Goal: Task Accomplishment & Management: Complete application form

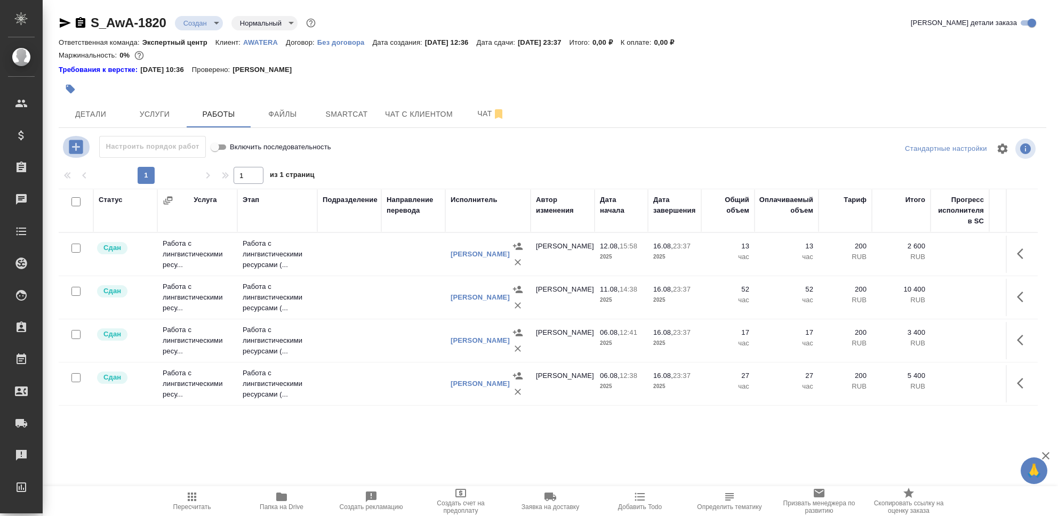
click at [73, 149] on icon "button" at bounding box center [76, 147] width 14 height 14
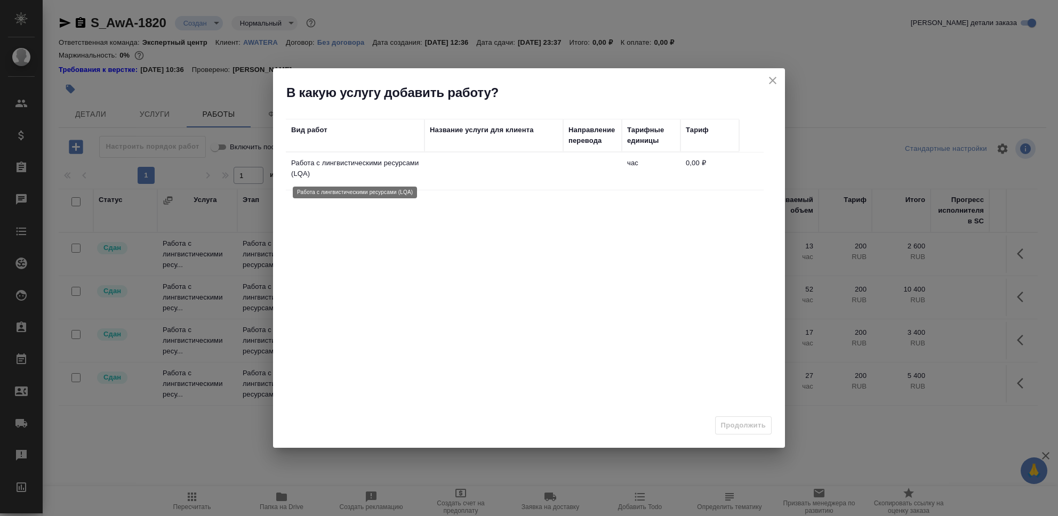
click at [390, 165] on p "Работа с лингвистическими ресурсами (LQA)" at bounding box center [355, 168] width 128 height 21
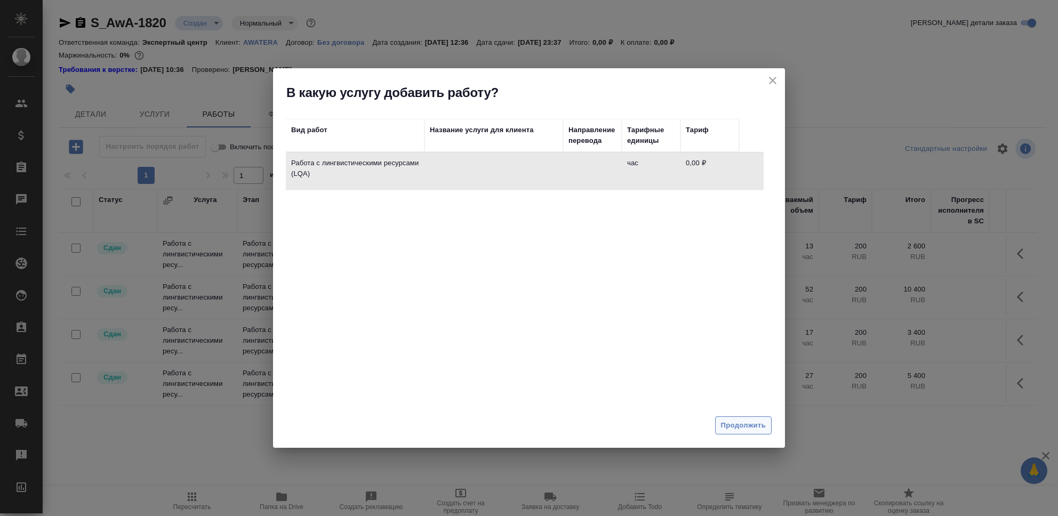
click at [741, 423] on span "Продолжить" at bounding box center [743, 425] width 45 height 12
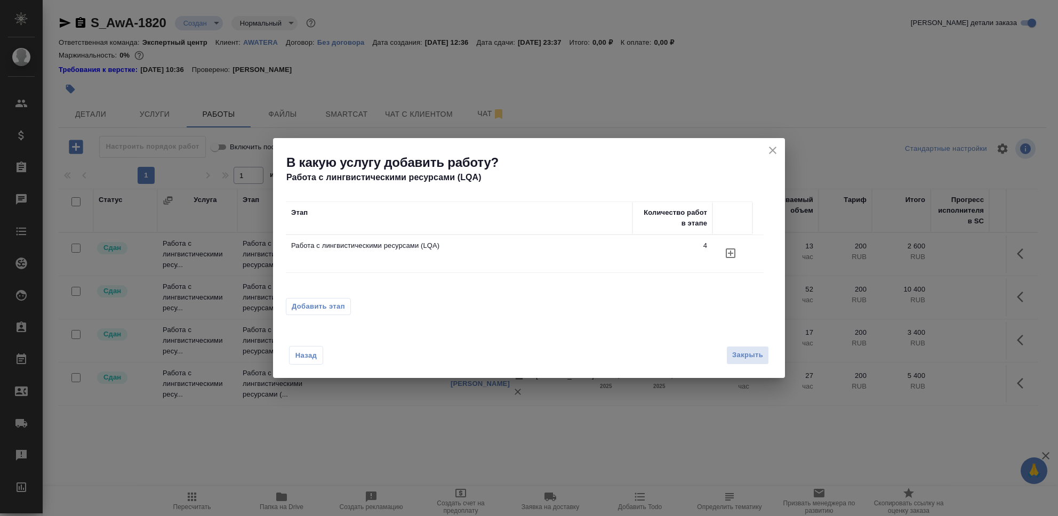
click at [727, 255] on icon "button" at bounding box center [730, 253] width 13 height 13
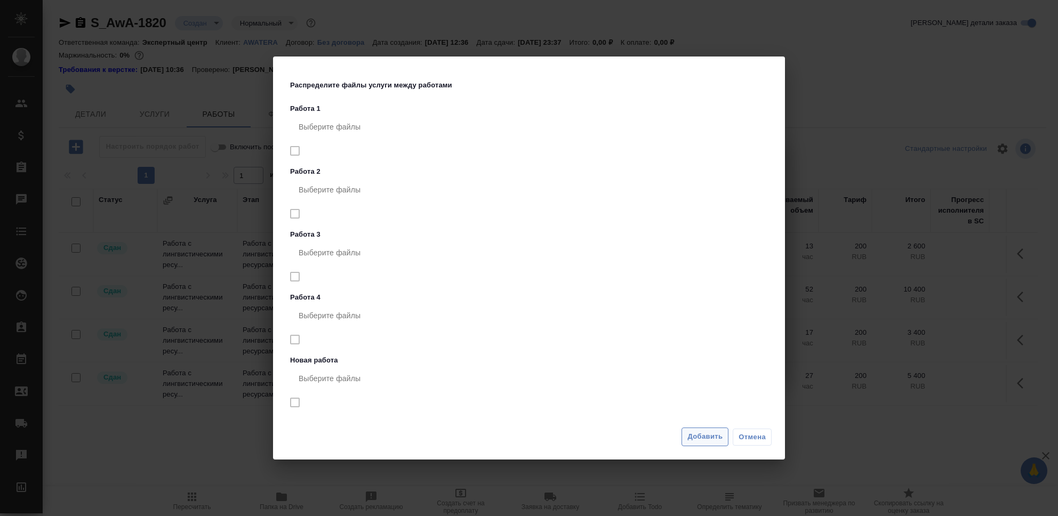
click at [700, 433] on span "Добавить" at bounding box center [704, 437] width 35 height 12
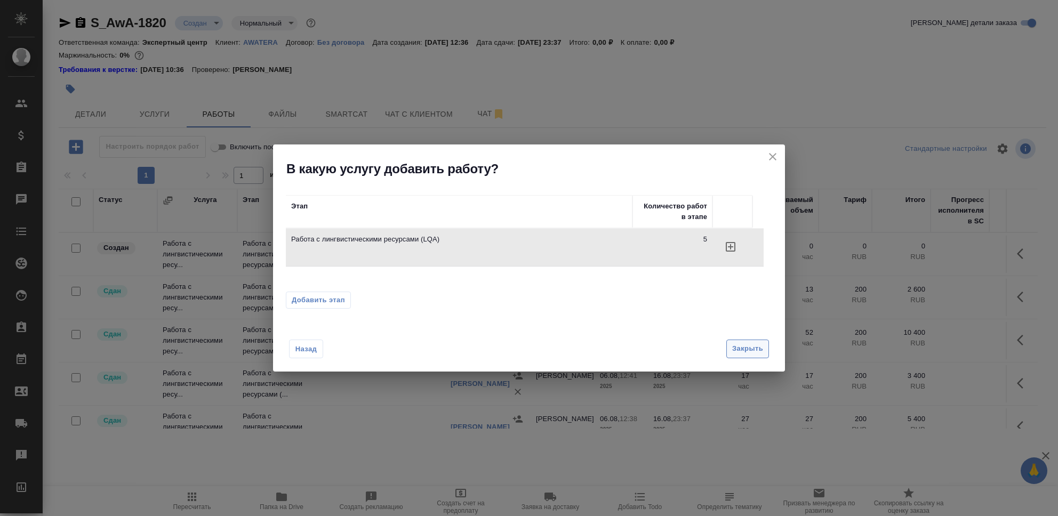
click at [755, 350] on span "Закрыть" at bounding box center [747, 349] width 31 height 12
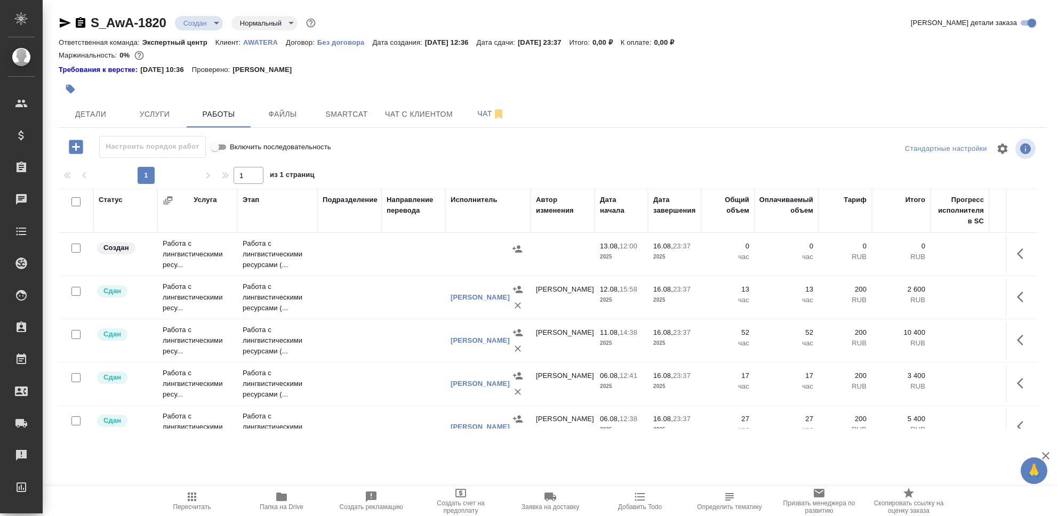
click at [159, 251] on td "Работа с лингвистическими ресу..." at bounding box center [197, 254] width 80 height 43
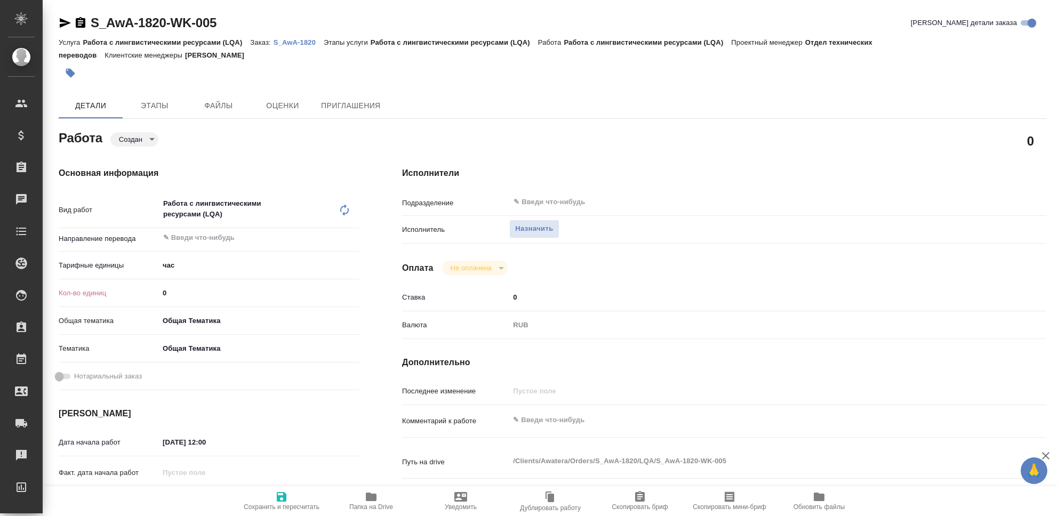
type textarea "x"
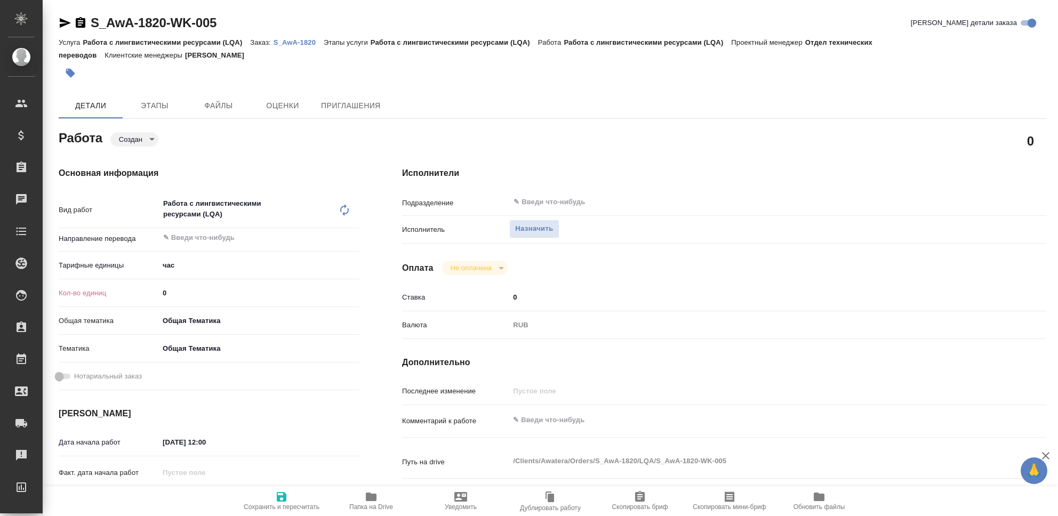
type textarea "x"
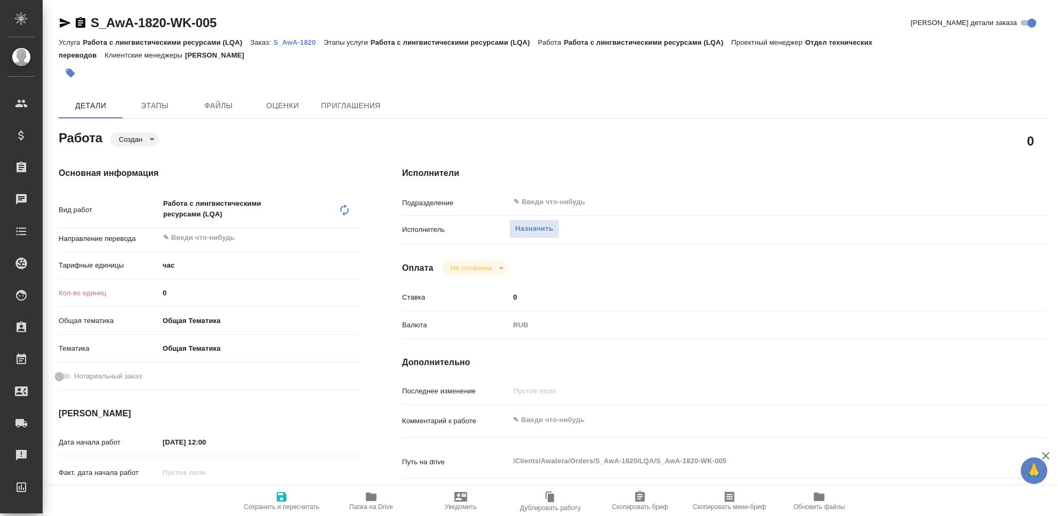
type textarea "x"
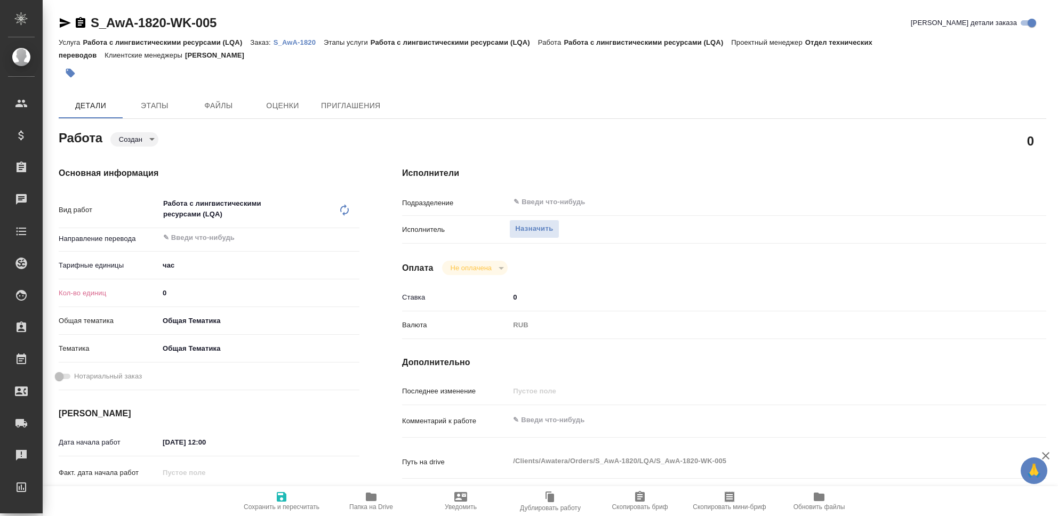
click at [176, 292] on input "0" at bounding box center [259, 292] width 200 height 15
type textarea "x"
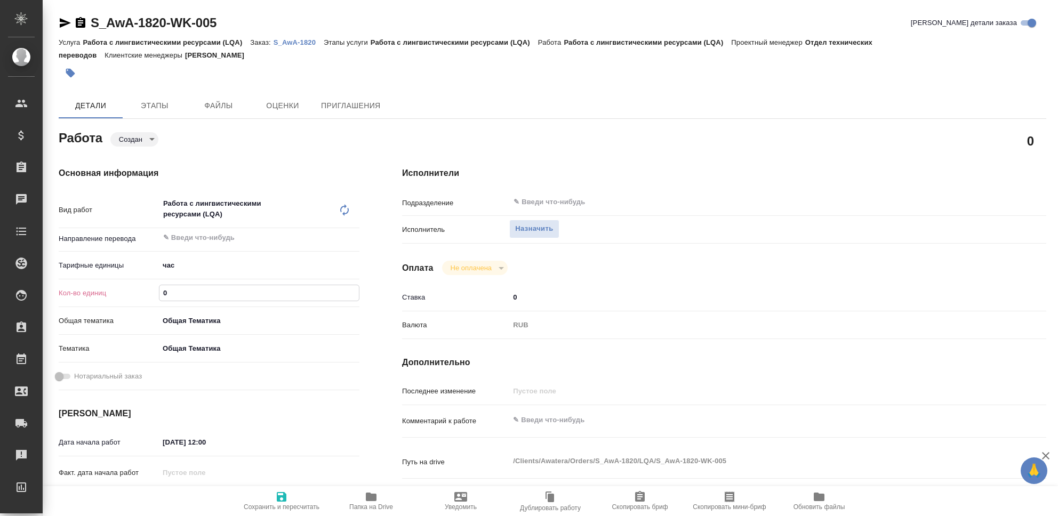
type textarea "x"
type input "3"
type textarea "x"
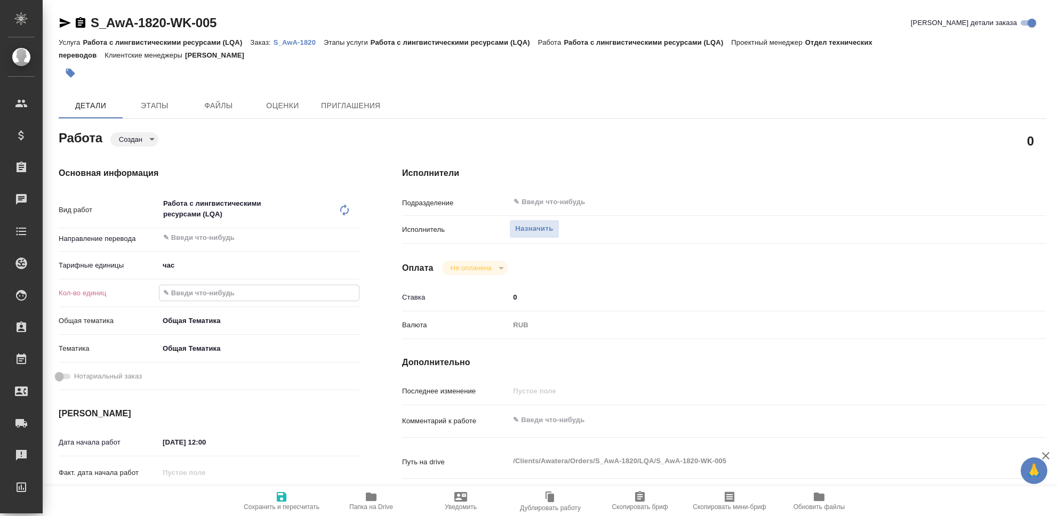
type textarea "x"
type input "31"
type textarea "x"
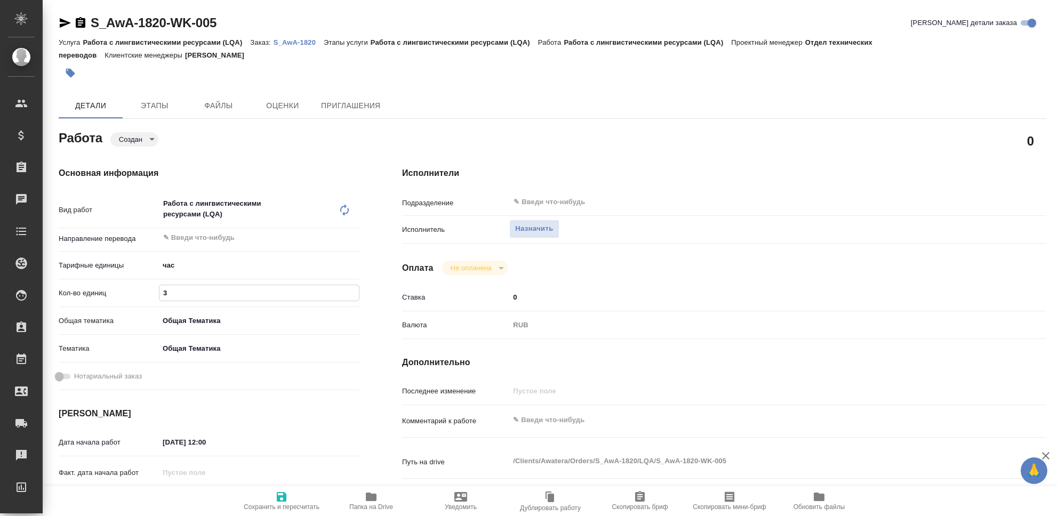
type textarea "x"
type input "31"
type textarea "x"
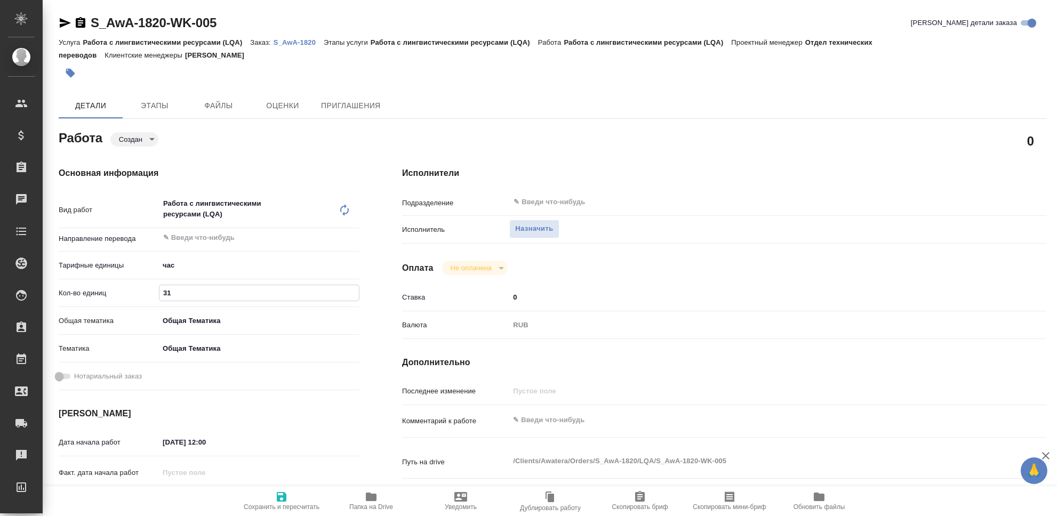
click at [521, 423] on textarea at bounding box center [750, 420] width 483 height 18
type textarea "x"
type textarea "Ч"
type textarea "x"
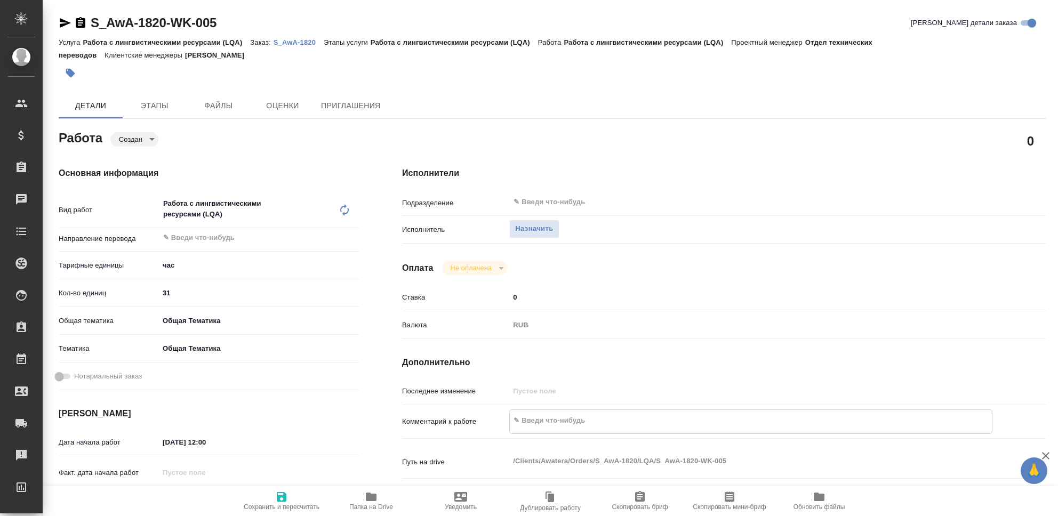
type textarea "x"
type textarea "Чи"
type textarea "x"
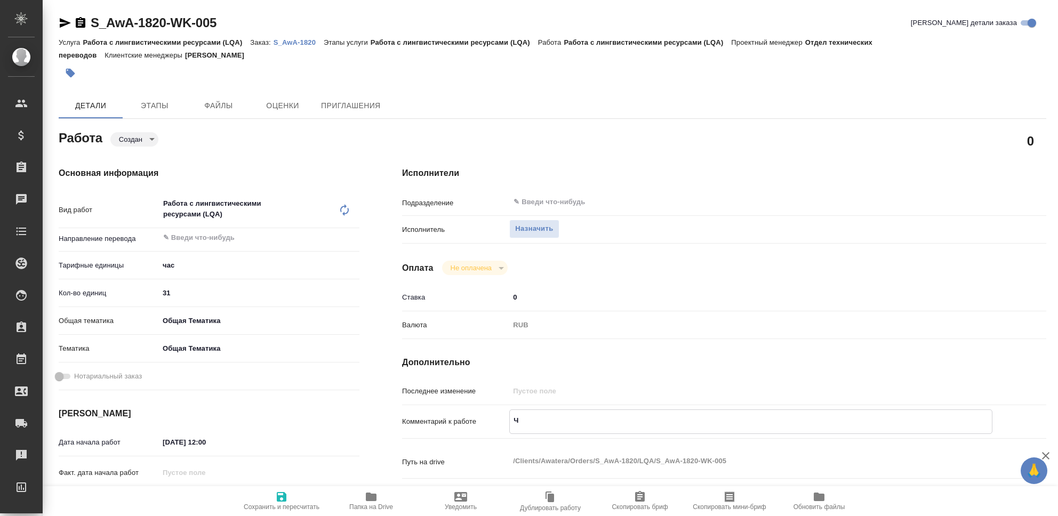
type textarea "x"
type textarea "Чис"
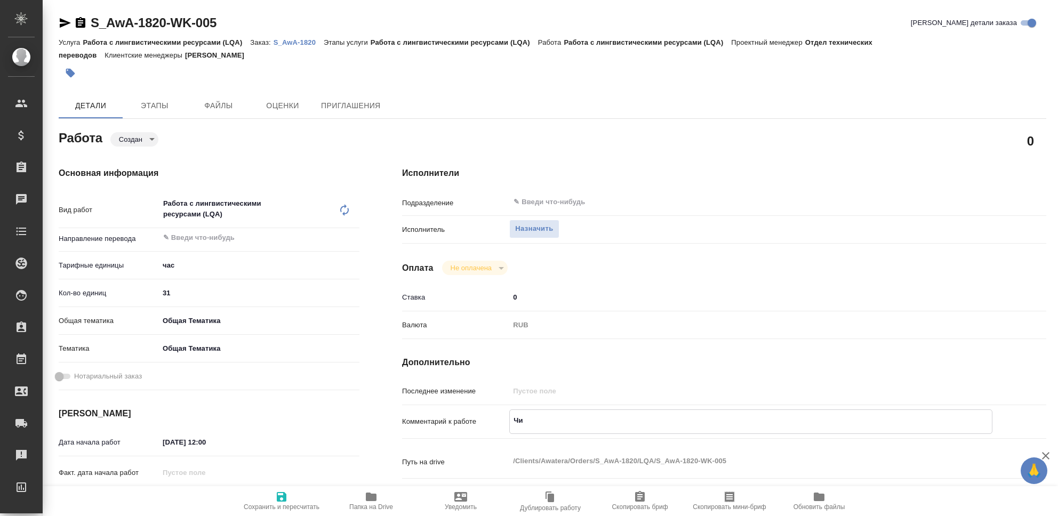
type textarea "x"
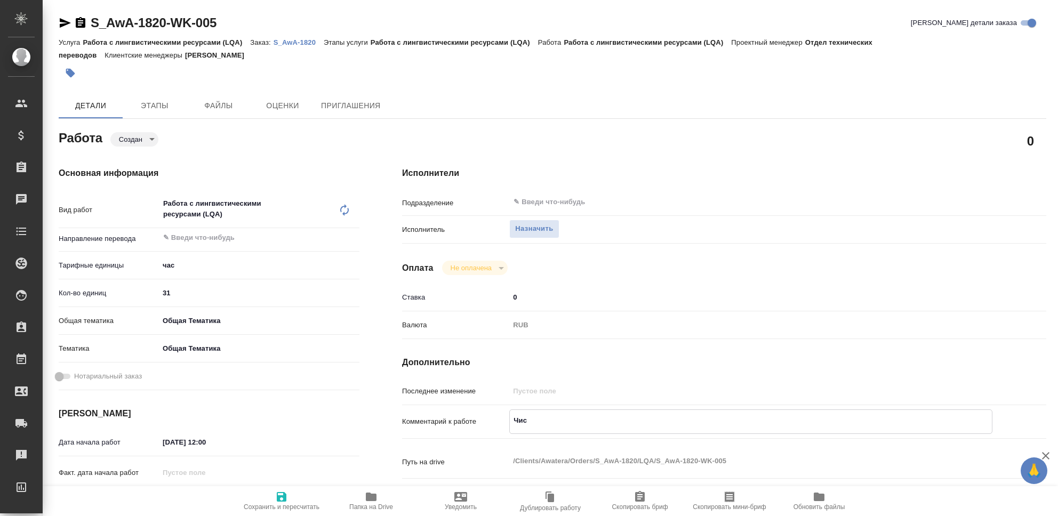
type textarea "Чист"
type textarea "x"
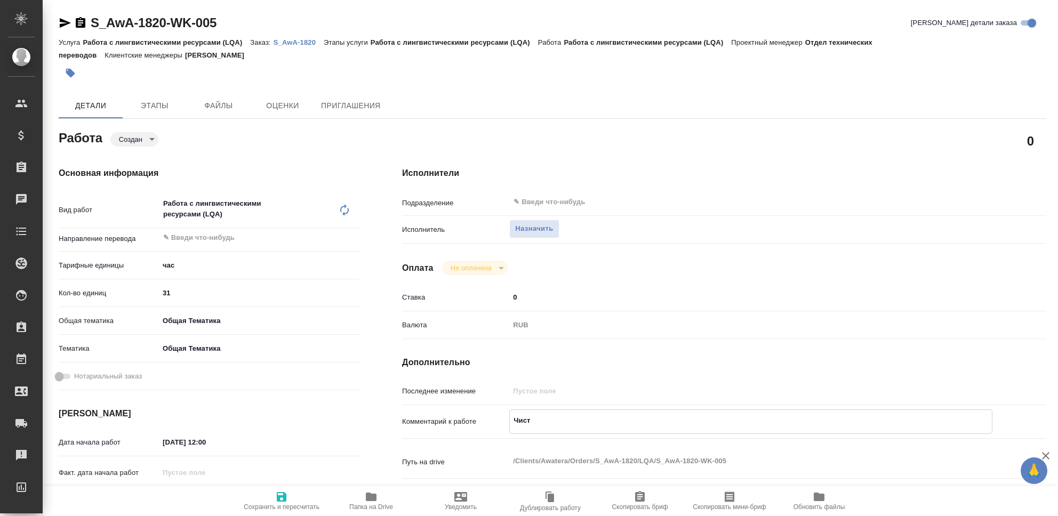
type textarea "x"
type textarea "Чистк"
type textarea "x"
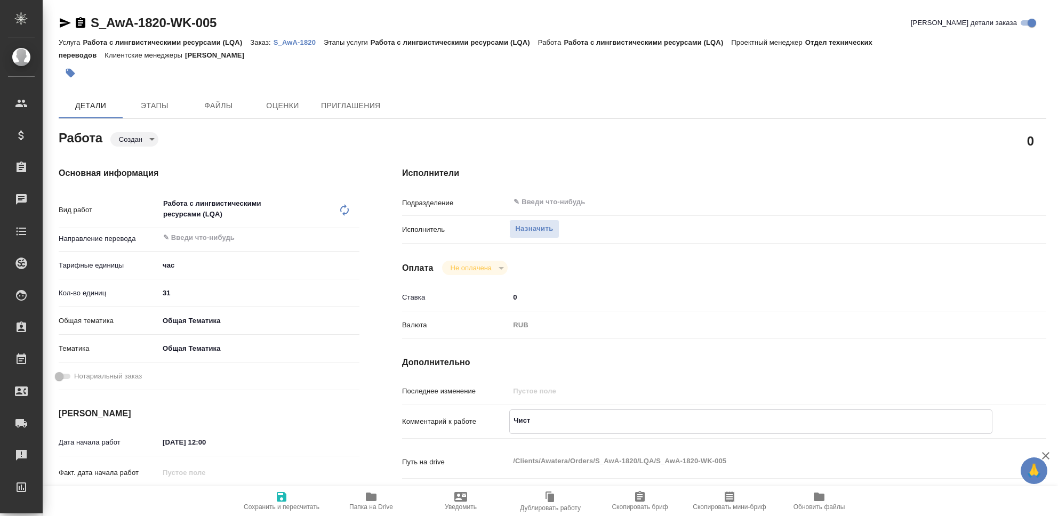
type textarea "x"
type textarea "Чистка"
type textarea "x"
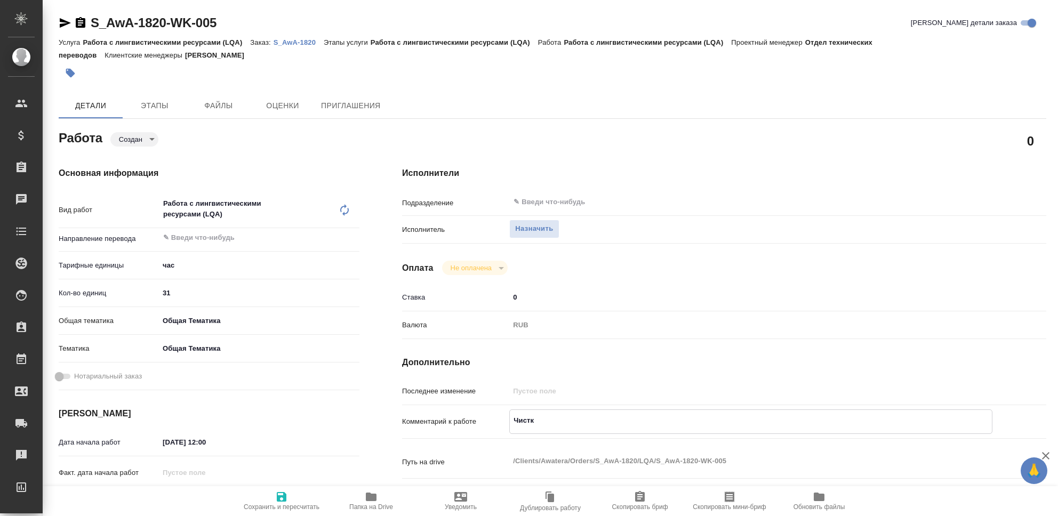
type textarea "x"
type textarea "Чистка"
type textarea "x"
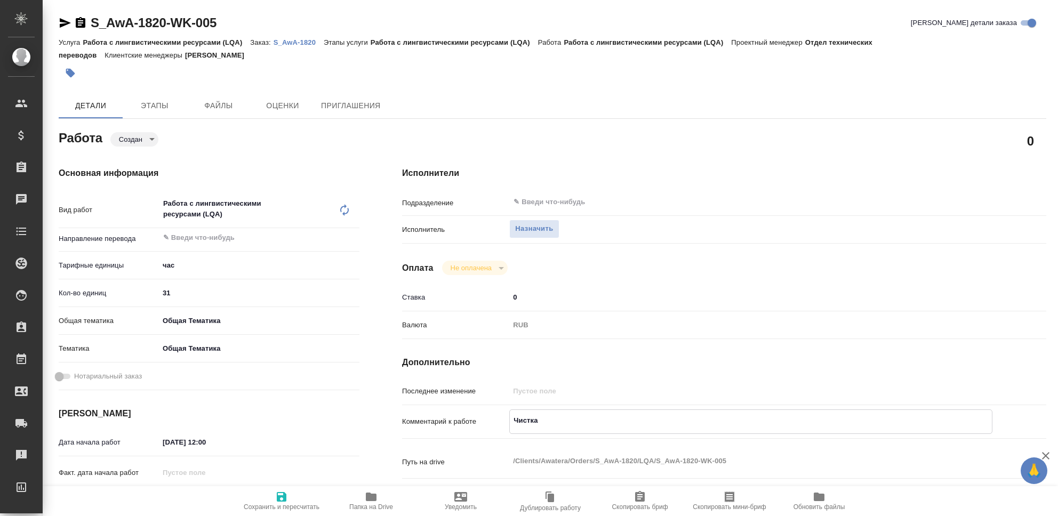
type textarea "x"
type textarea "Чистка Т"
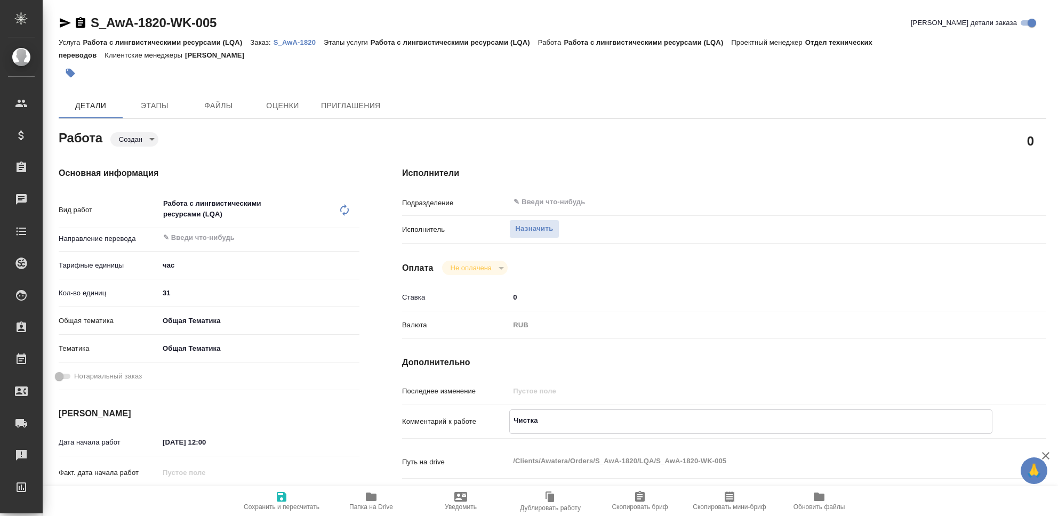
type textarea "x"
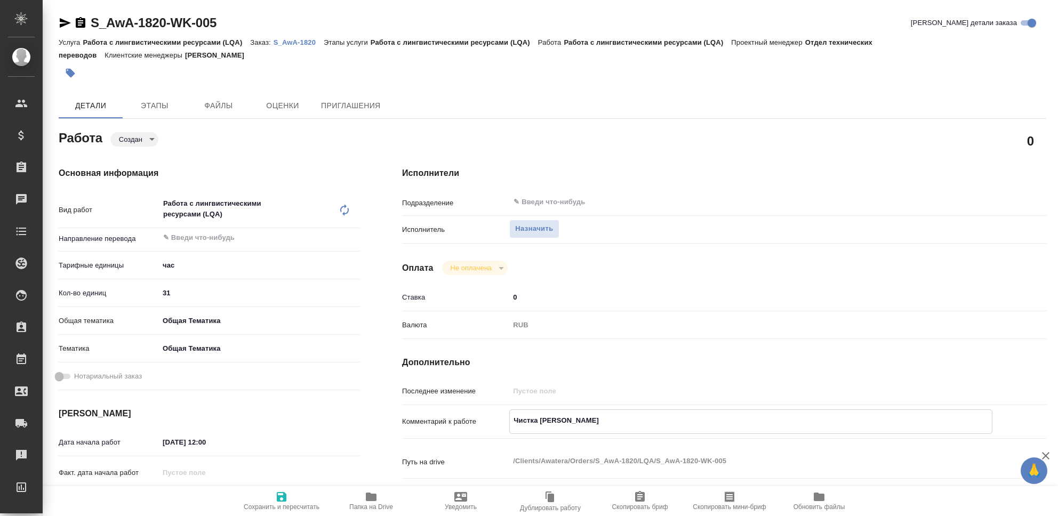
type textarea "Чистка ТА"
type textarea "x"
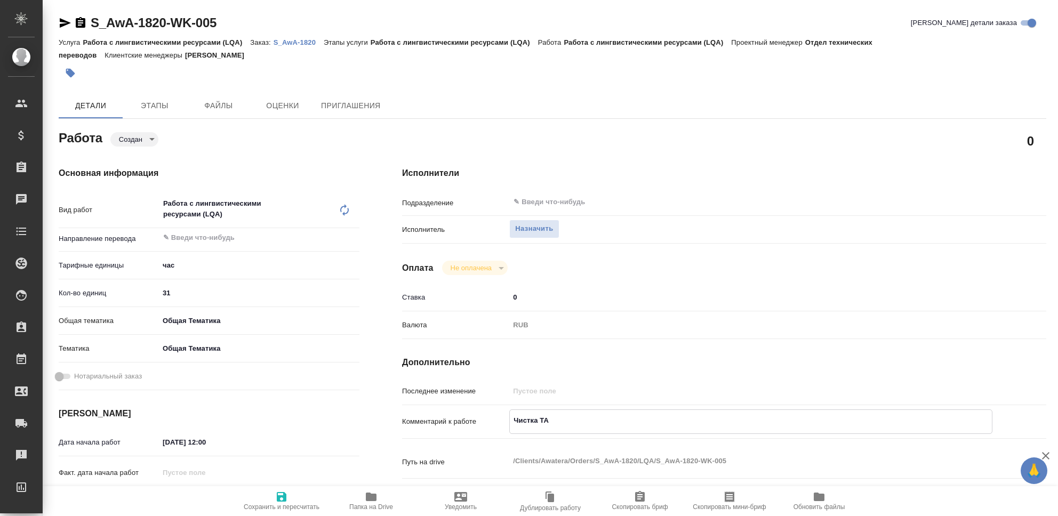
type textarea "x"
type textarea "Чистка Т"
type textarea "x"
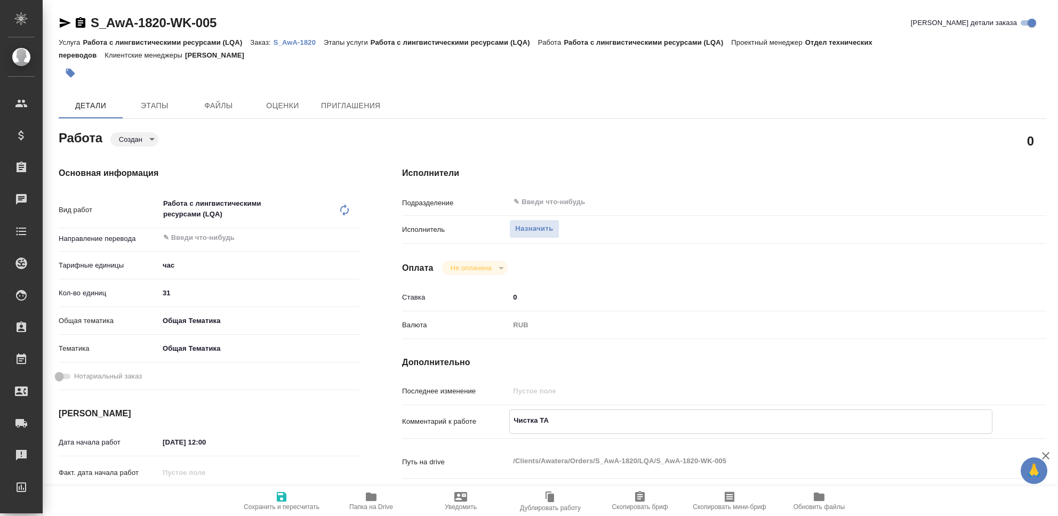
type textarea "x"
type textarea "Чистка ТМ"
type textarea "x"
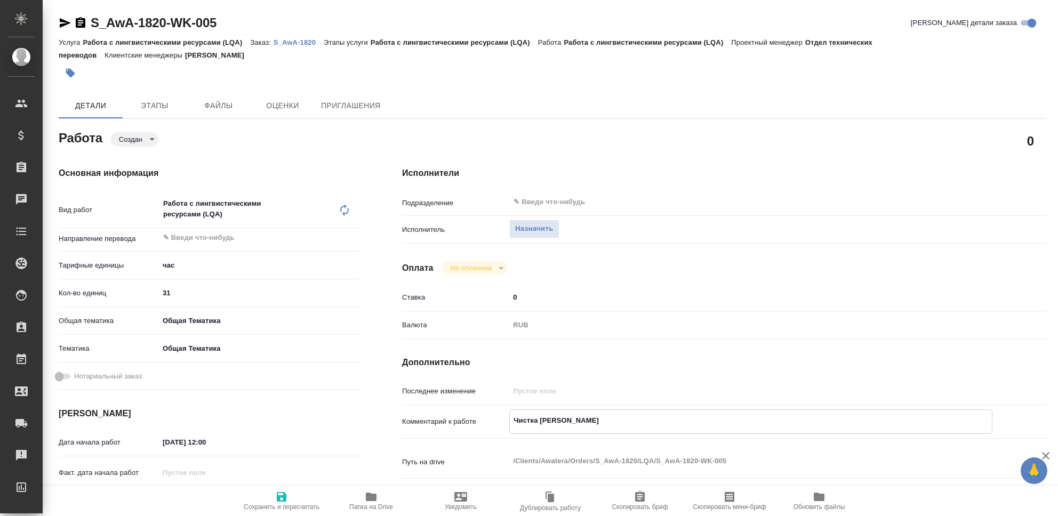
type textarea "x"
type textarea "Чистка ТМ,"
type textarea "x"
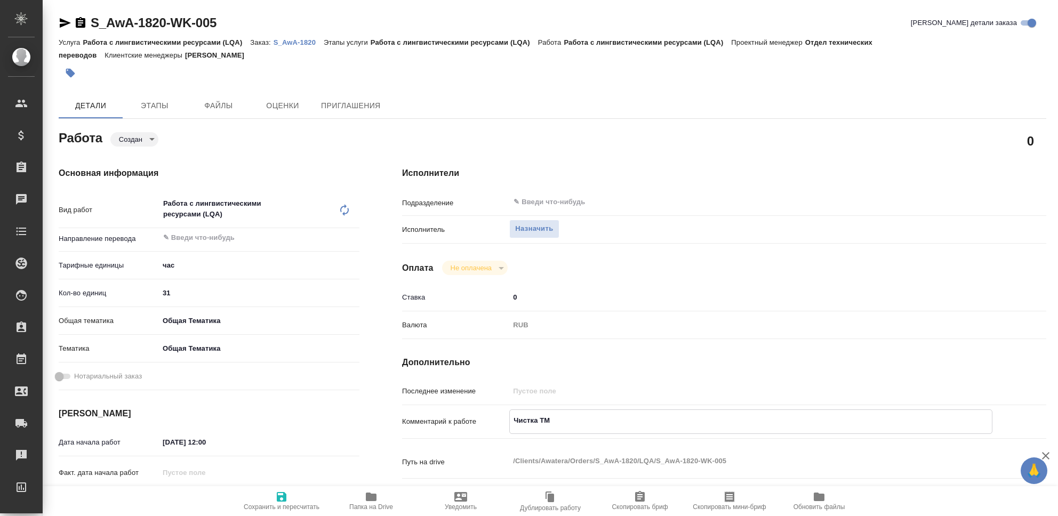
type textarea "x"
type textarea "Чистка ТМ,"
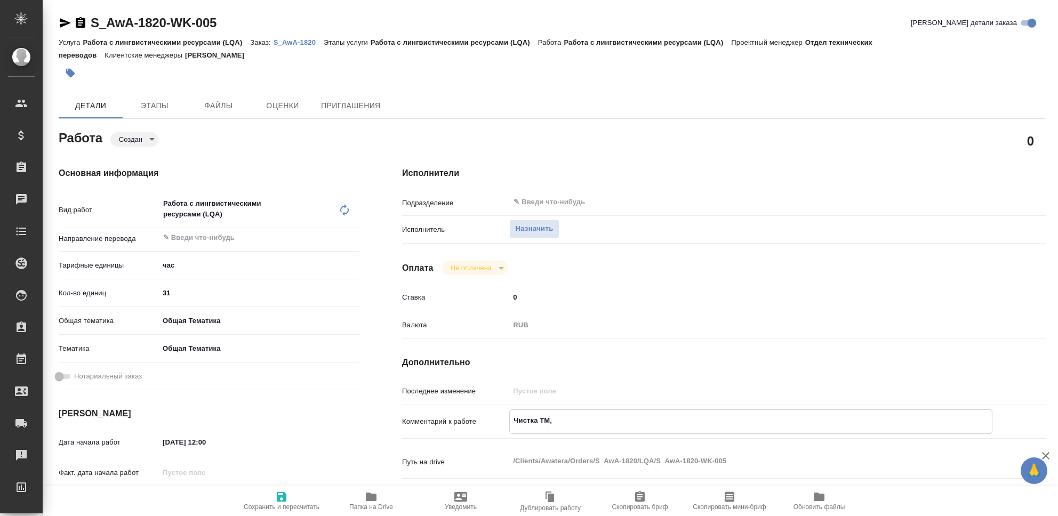
type textarea "x"
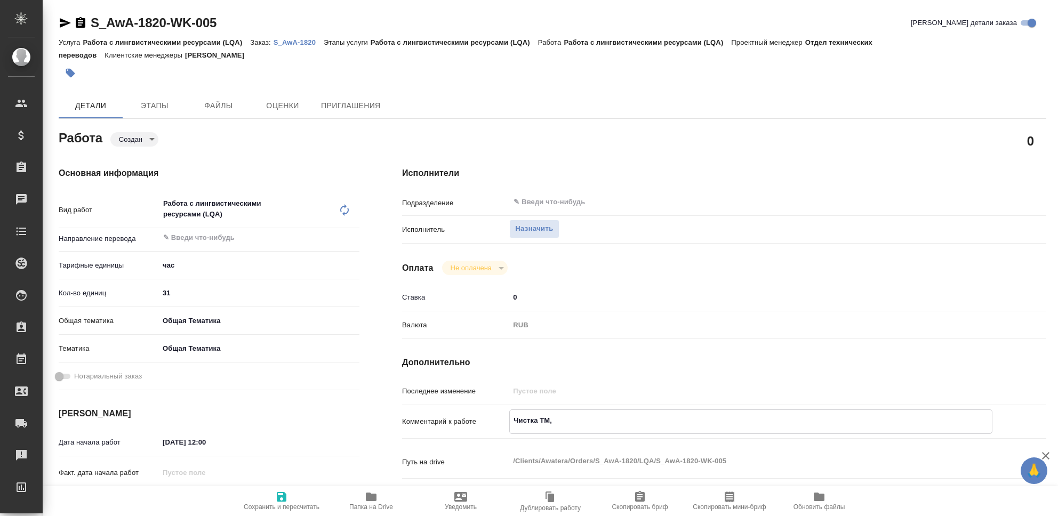
type textarea "Чистка ТМ, Р"
type textarea "x"
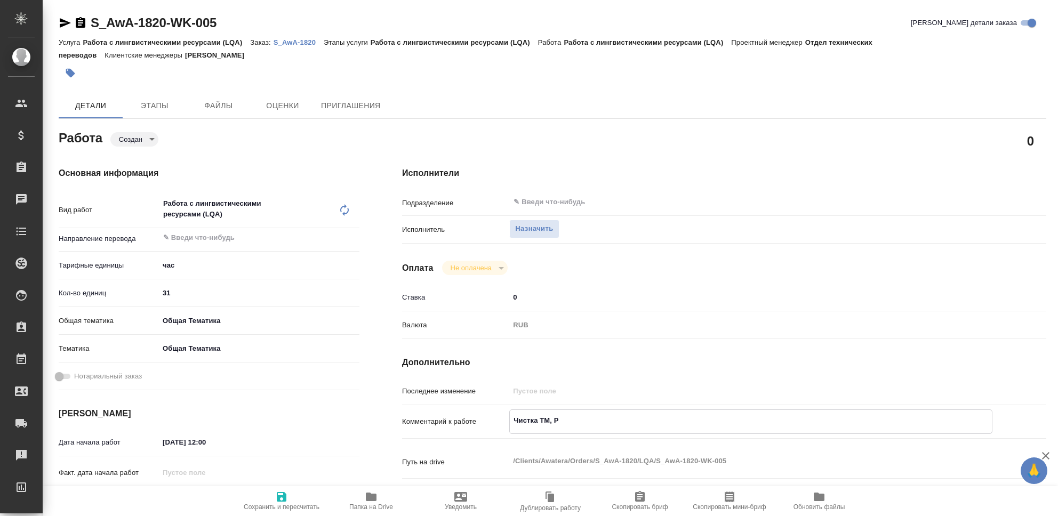
type textarea "Чистка ТМ, РУ"
type textarea "x"
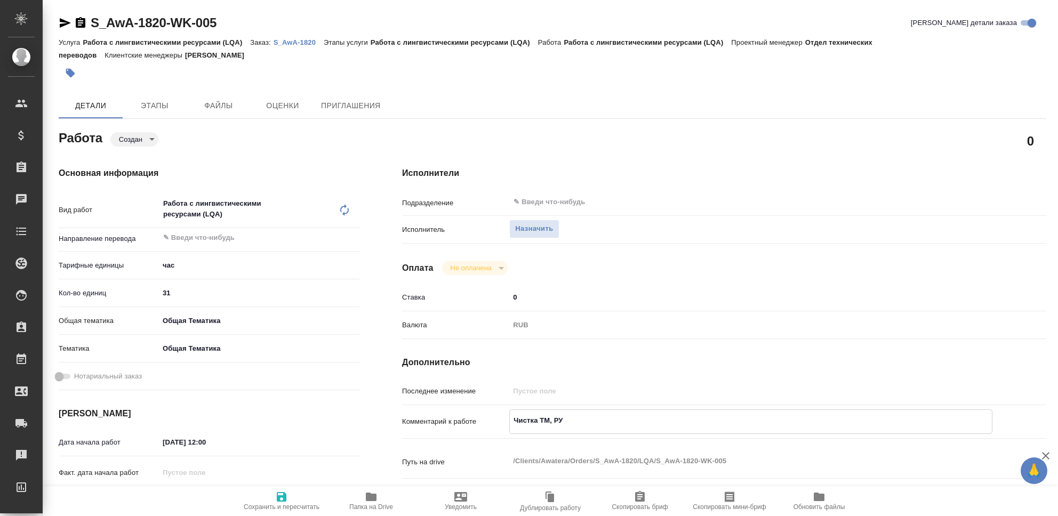
type textarea "x"
type textarea "Чистка ТМ, РУС"
type textarea "x"
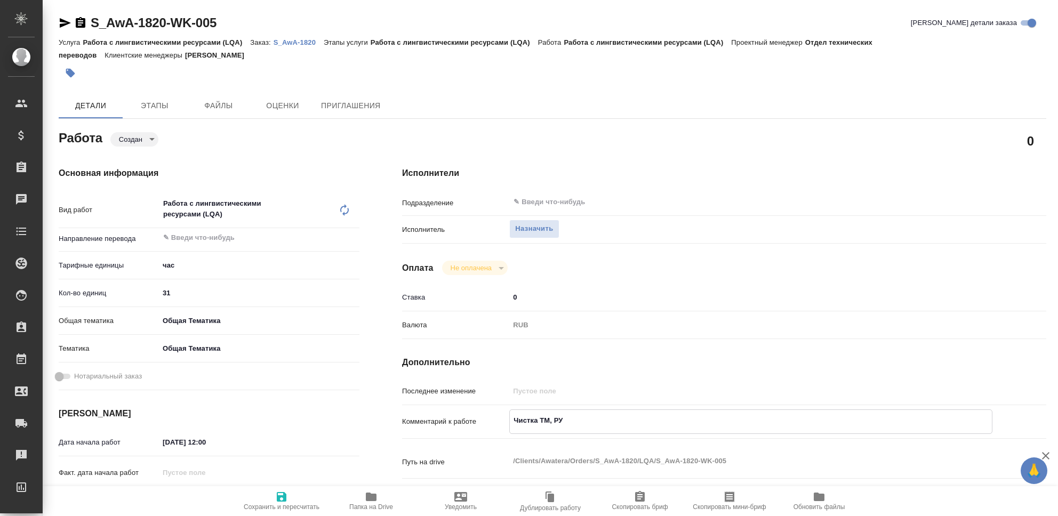
type textarea "x"
type textarea "Чистка ТМ, РУСА"
type textarea "x"
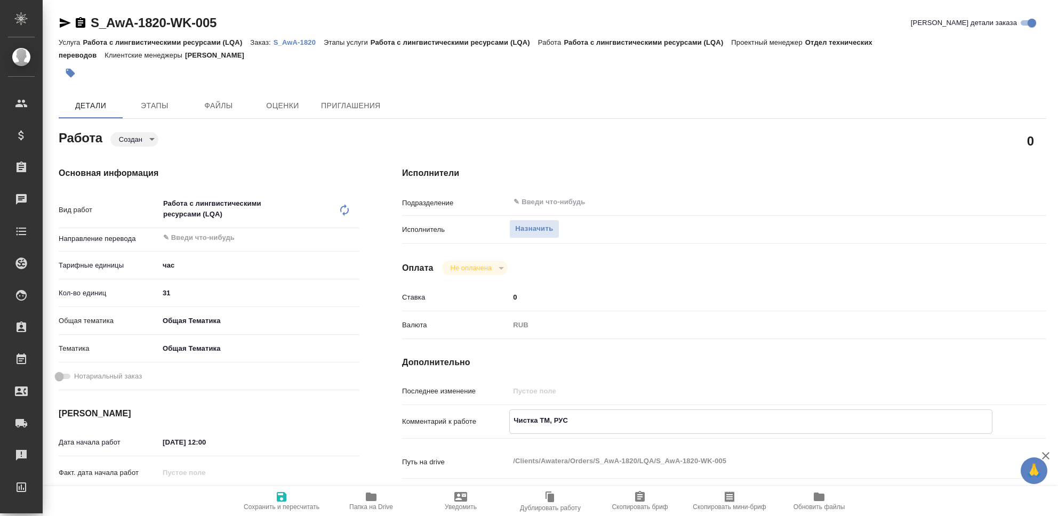
type textarea "x"
type textarea "Чистка ТМ, РУСАЛ"
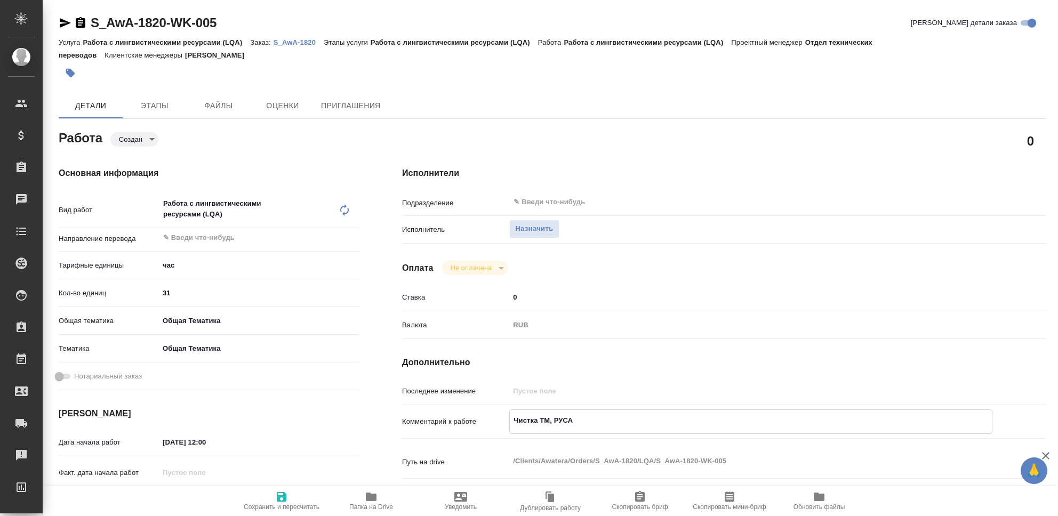
type textarea "x"
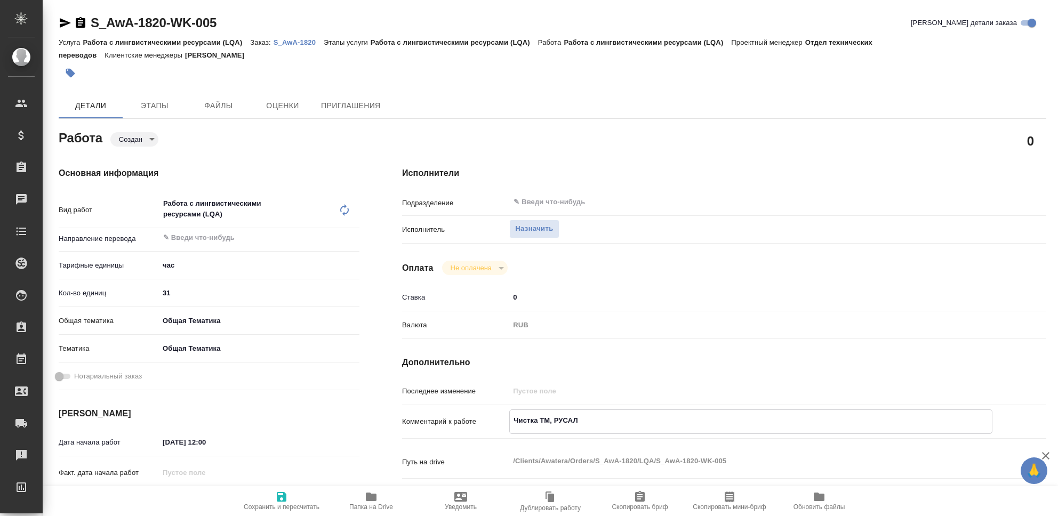
type textarea "Чистка ТМ, РУСАЛ,"
type textarea "x"
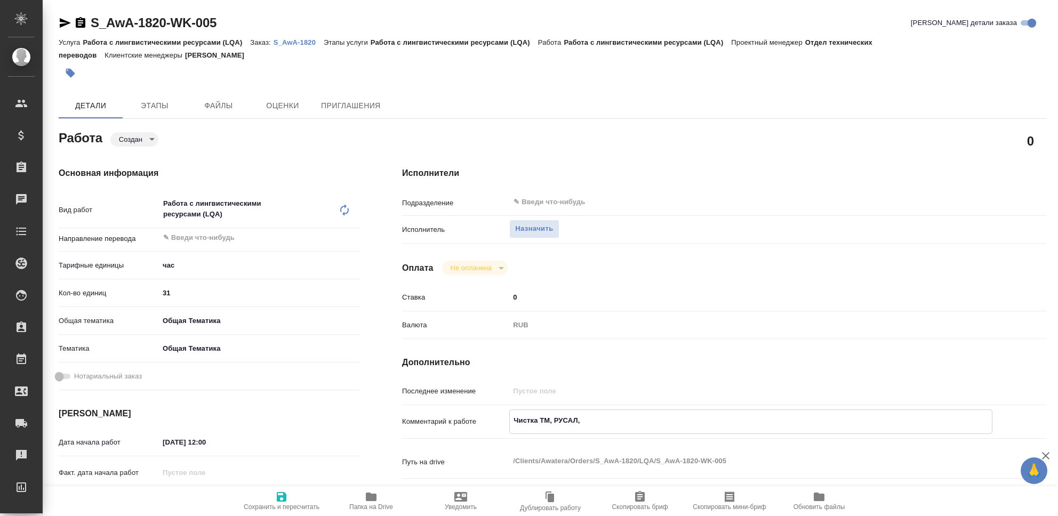
type textarea "Чистка ТМ, РУСАЛ,"
type textarea "x"
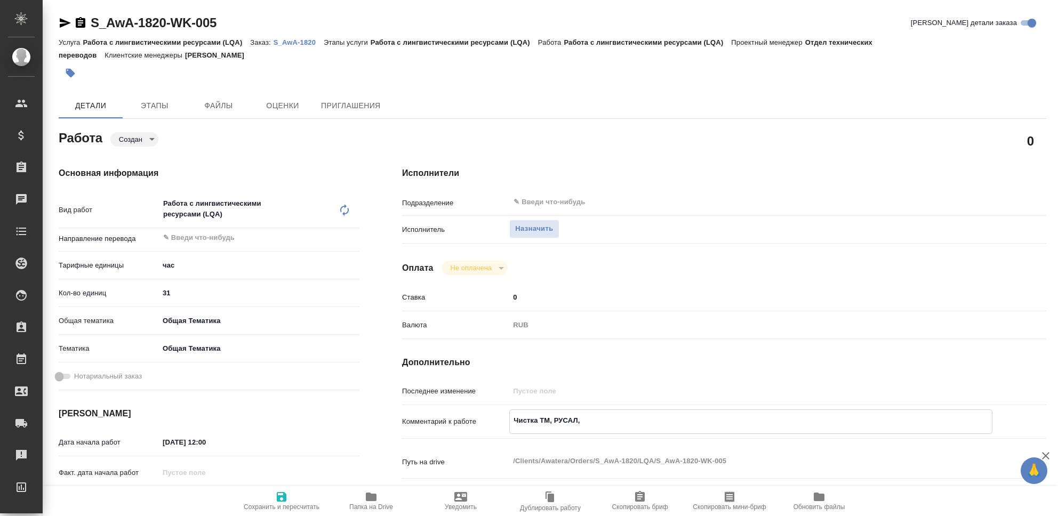
type textarea "x"
type textarea "Чистка ТМ, РУСАЛ, Т"
type textarea "x"
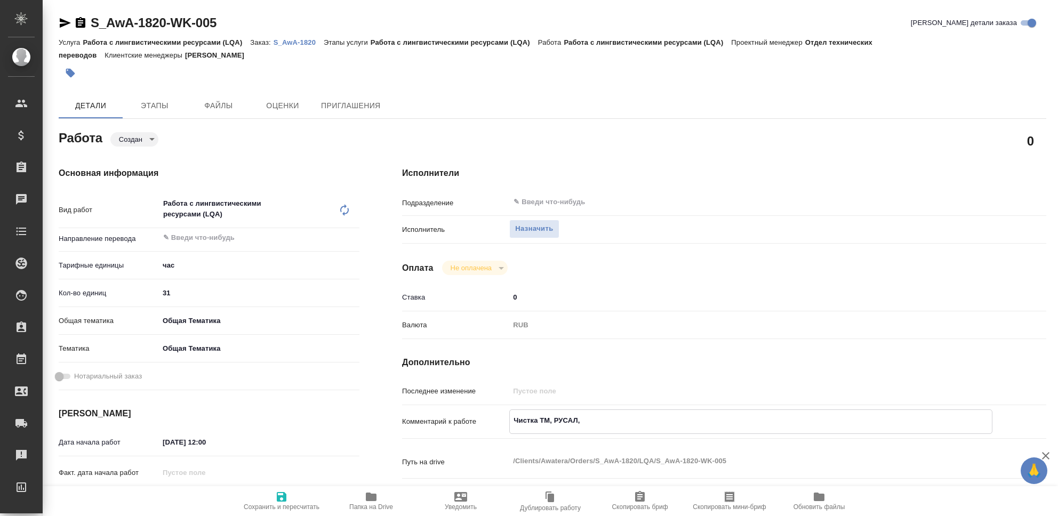
type textarea "x"
type textarea "Чистка ТМ, РУСАЛ, Тр"
type textarea "x"
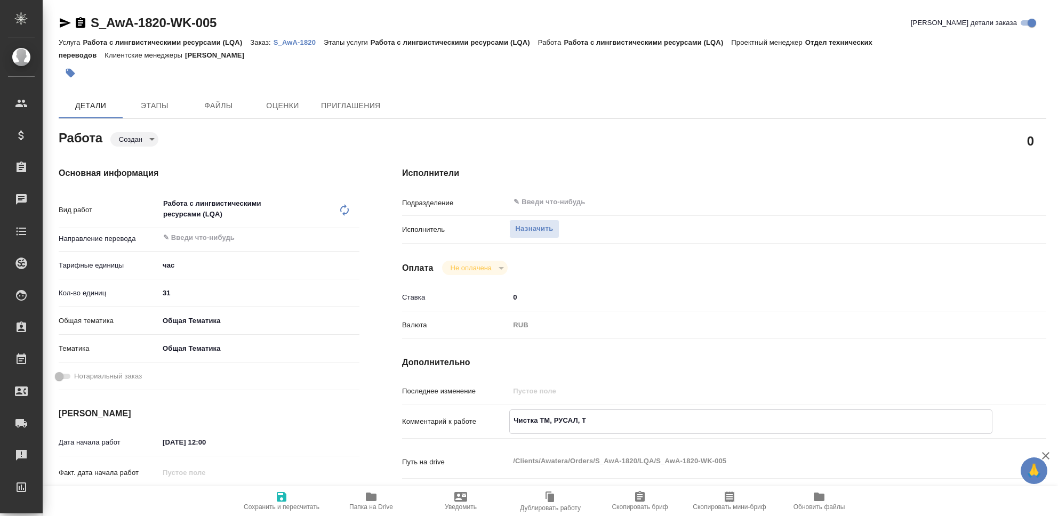
type textarea "x"
type textarea "Чистка ТМ, РУСАЛ, Тра"
type textarea "x"
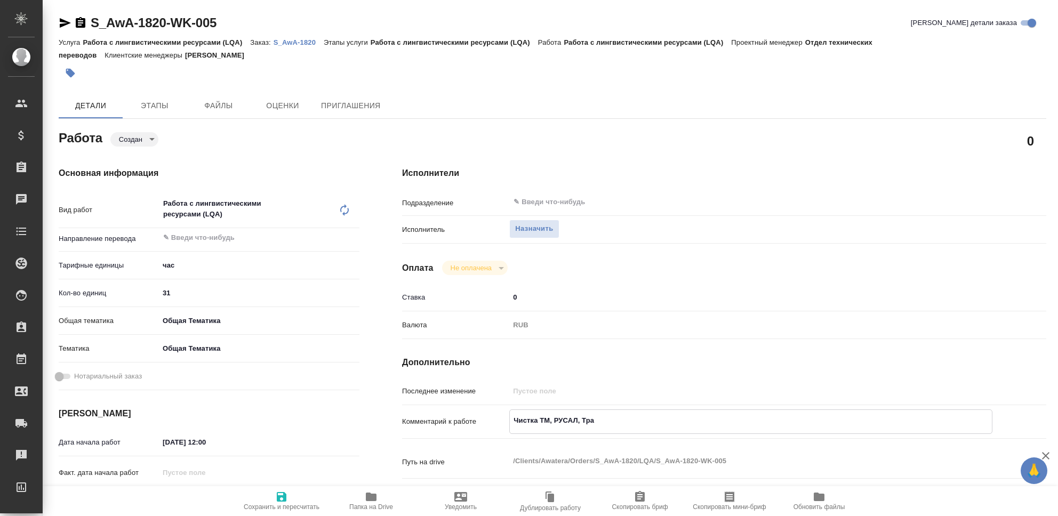
type textarea "x"
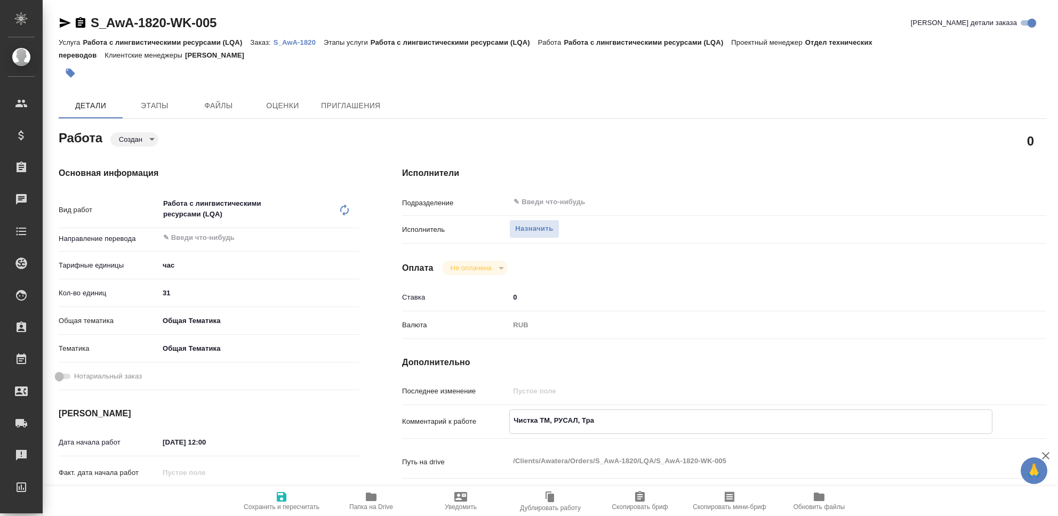
type textarea "Чистка ТМ, РУСАЛ, Трак"
type textarea "x"
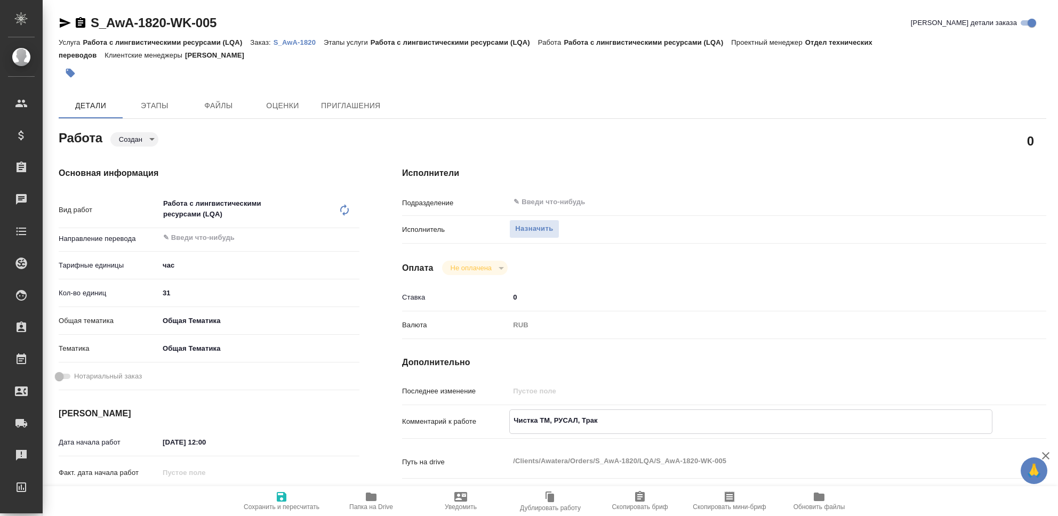
type textarea "x"
type textarea "Чистка ТМ, РУСАЛ, Тракт"
type textarea "x"
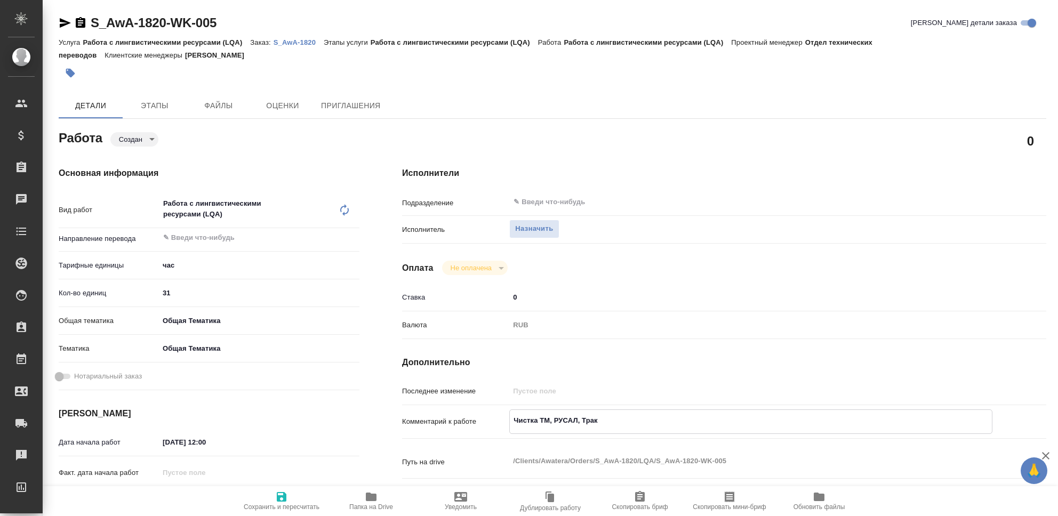
type textarea "x"
type textarea "Чистка ТМ, РУСАЛ, Тракта"
type textarea "x"
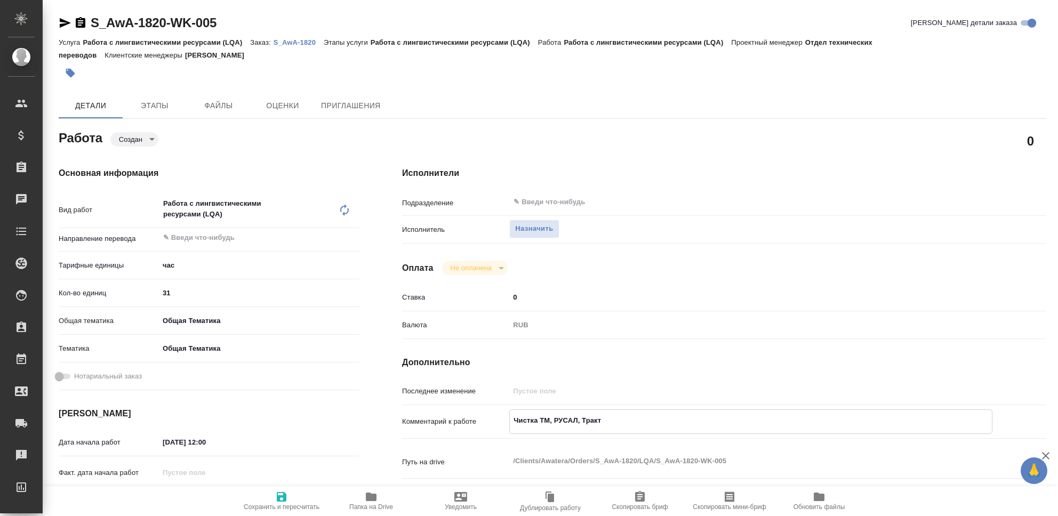
type textarea "x"
type textarea "Чистка ТМ, РУСАЛ, Трактат"
type textarea "x"
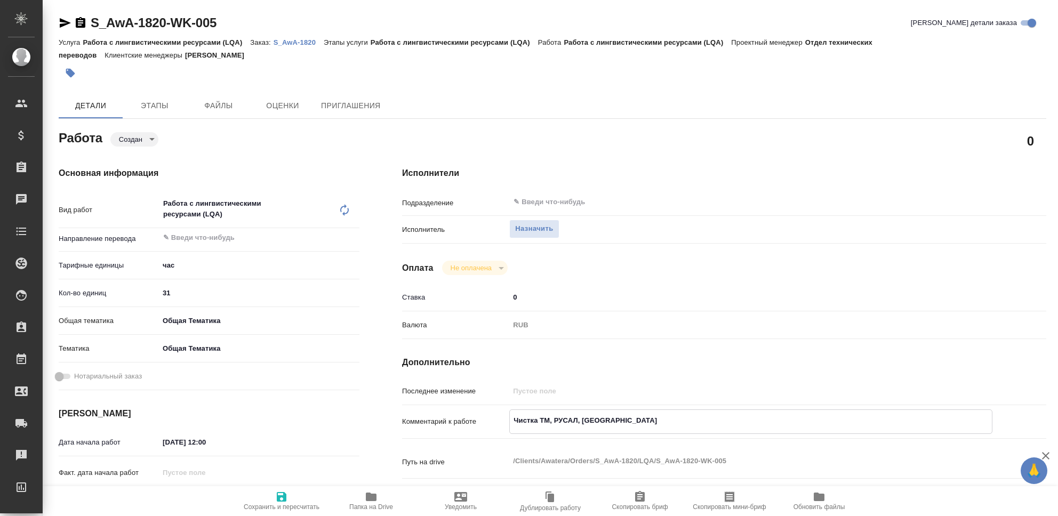
type textarea "x"
type textarea "Чистка ТМ, РУСАЛ, Трактат."
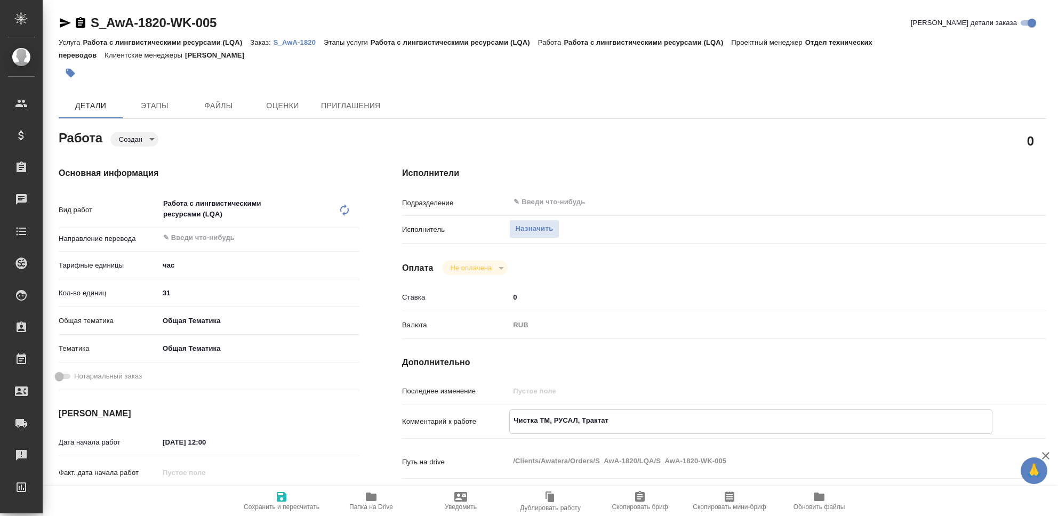
type textarea "x"
click at [278, 495] on icon "button" at bounding box center [281, 496] width 13 height 13
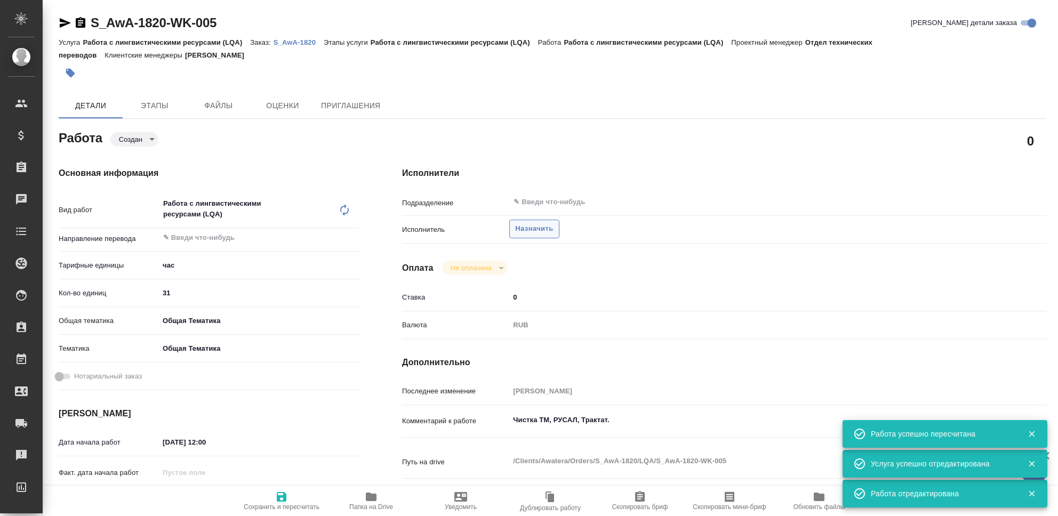
click at [545, 229] on span "Назначить" at bounding box center [534, 229] width 38 height 12
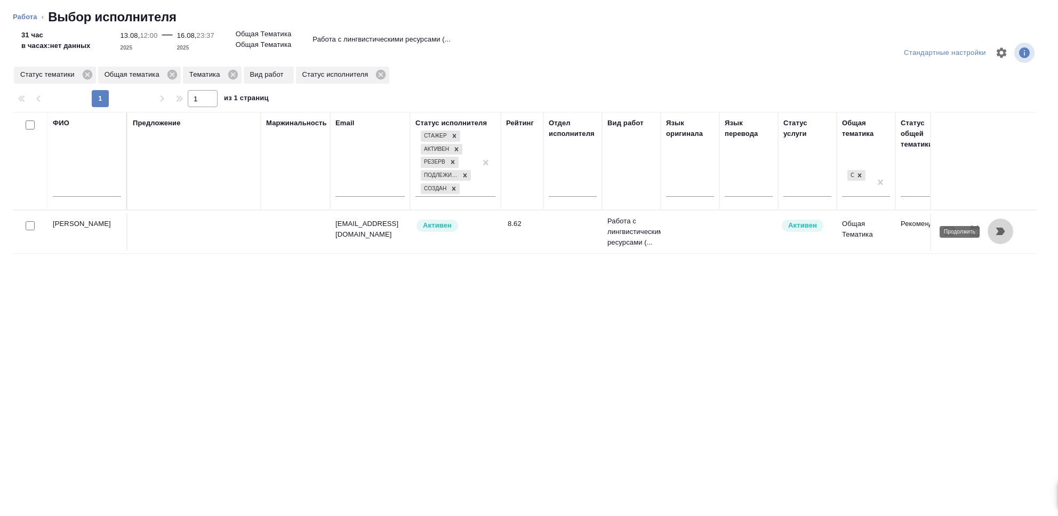
click at [1000, 231] on icon "button" at bounding box center [1000, 231] width 9 height 7
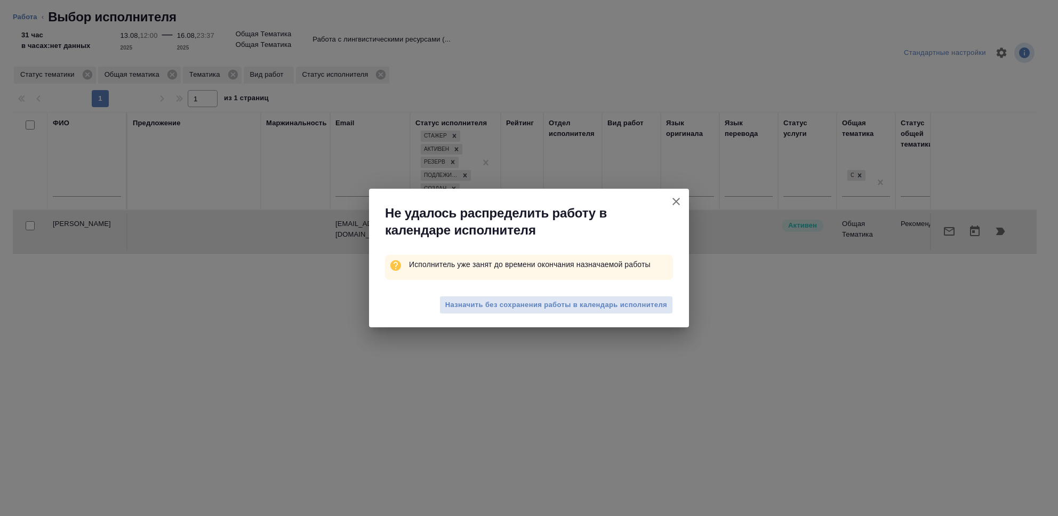
drag, startPoint x: 512, startPoint y: 308, endPoint x: 353, endPoint y: 485, distance: 237.8
click at [512, 307] on span "Назначить без сохранения работы в календарь исполнителя" at bounding box center [556, 305] width 222 height 12
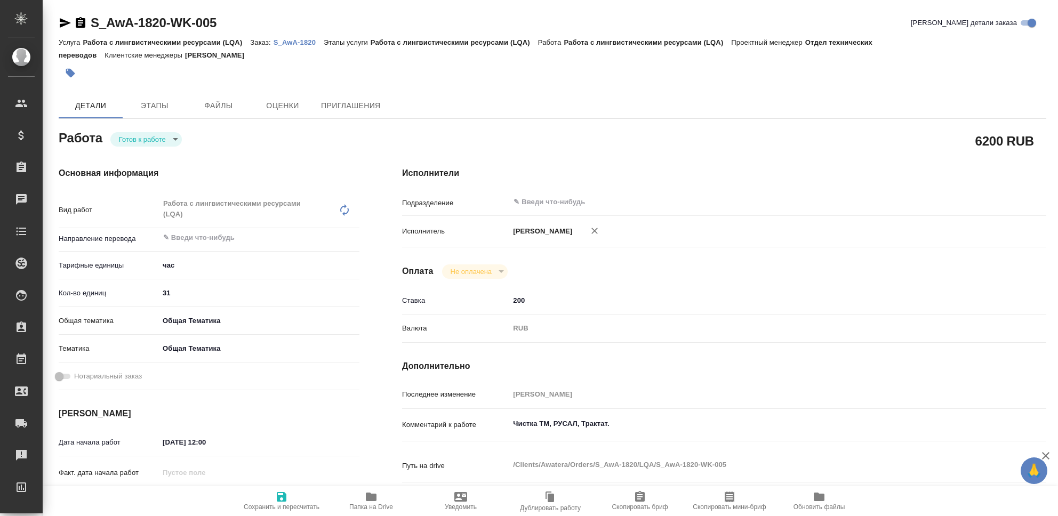
click at [172, 140] on body "🙏 .cls-1 fill:#fff; AWATERA Seleznev Maksim Клиенты Спецификации Заказы 0 Чаты …" at bounding box center [529, 258] width 1058 height 516
click at [154, 190] on li "Сдан" at bounding box center [145, 193] width 71 height 18
type textarea "x"
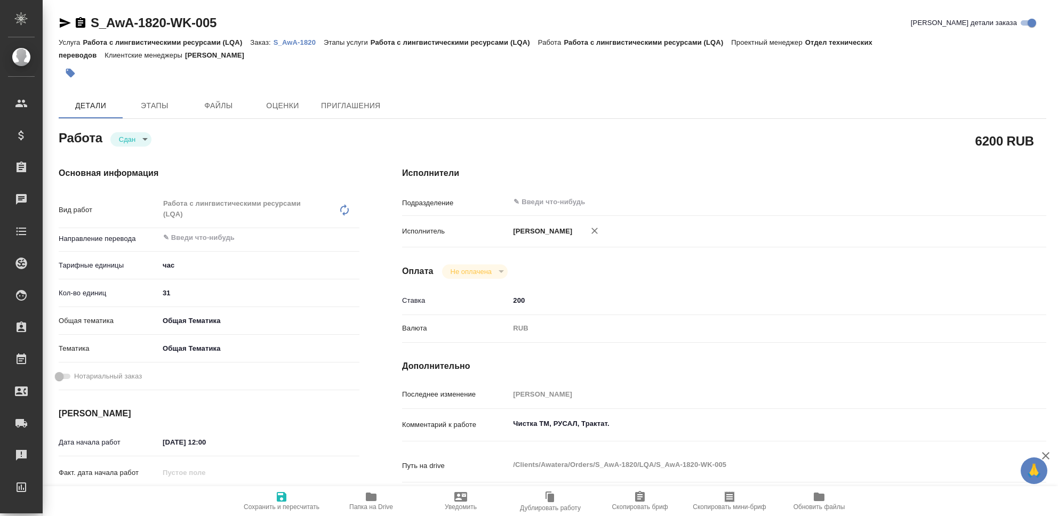
type textarea "x"
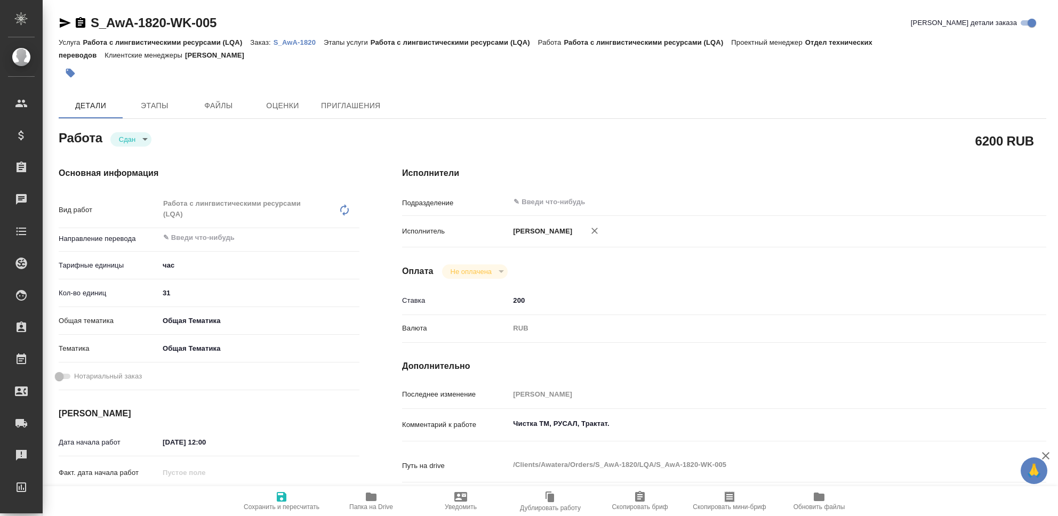
type textarea "x"
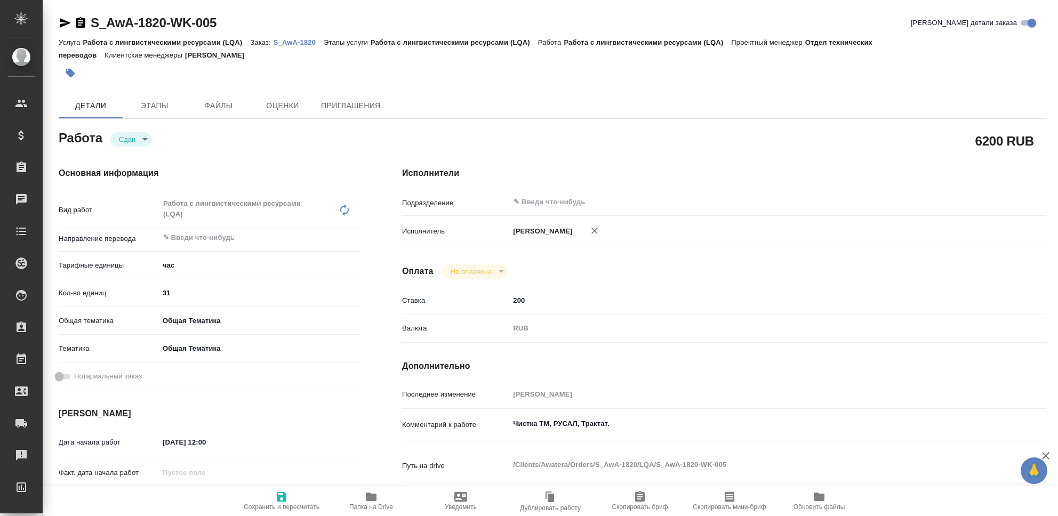
type textarea "x"
click at [281, 500] on icon "button" at bounding box center [281, 496] width 13 height 13
type textarea "x"
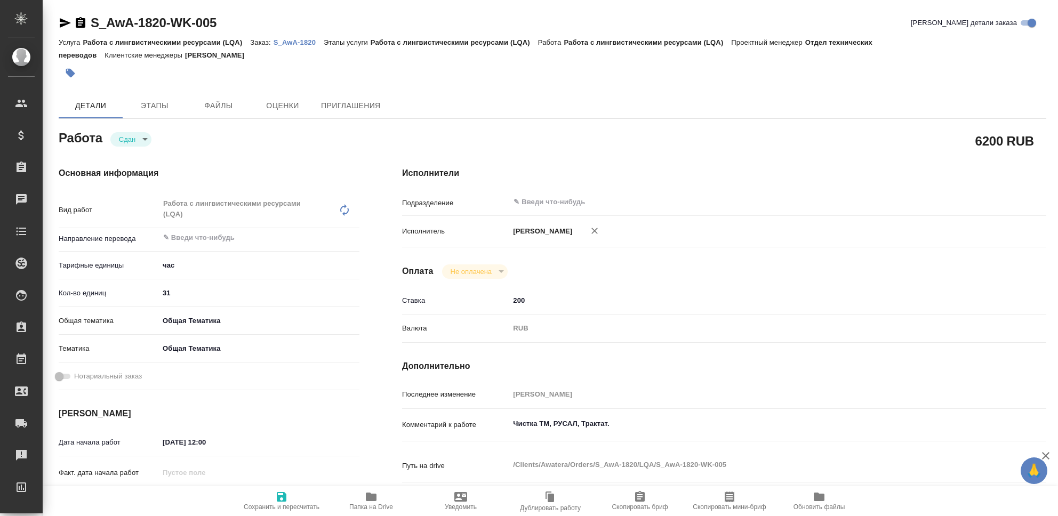
type textarea "x"
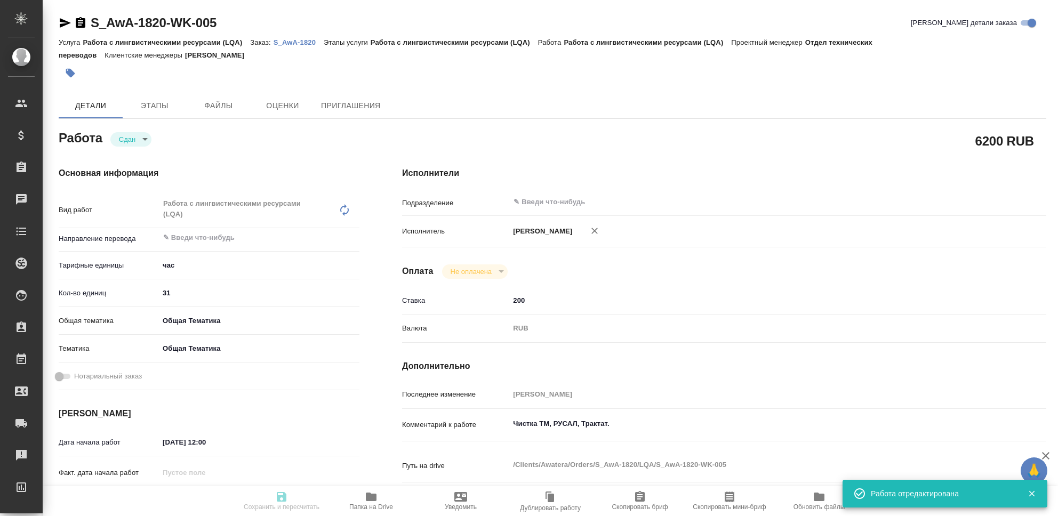
type textarea "x"
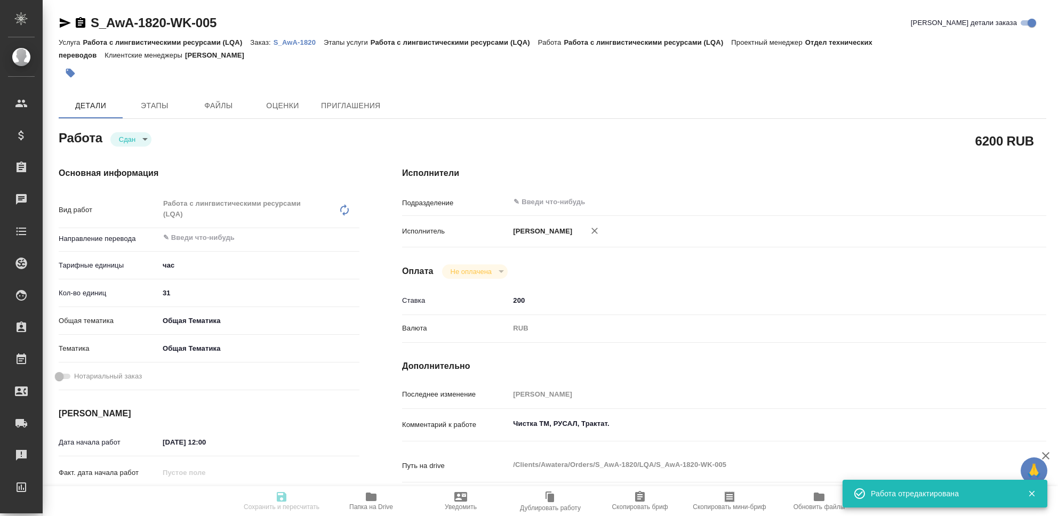
type textarea "x"
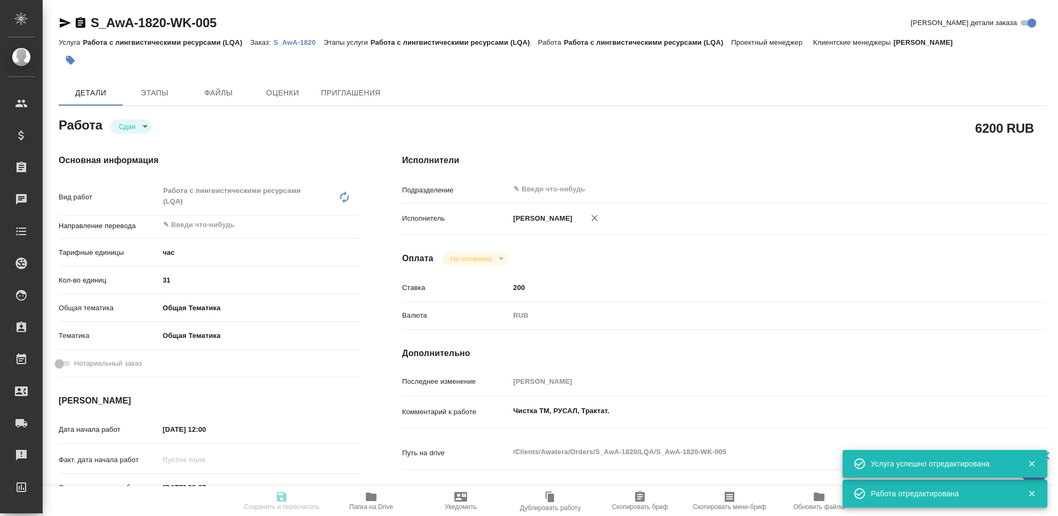
type input "closed"
type textarea "Работа с лингвистическими ресурсами (LQA)"
type textarea "x"
type input "5a8b1489cc6b4906c91bfd93"
type input "31"
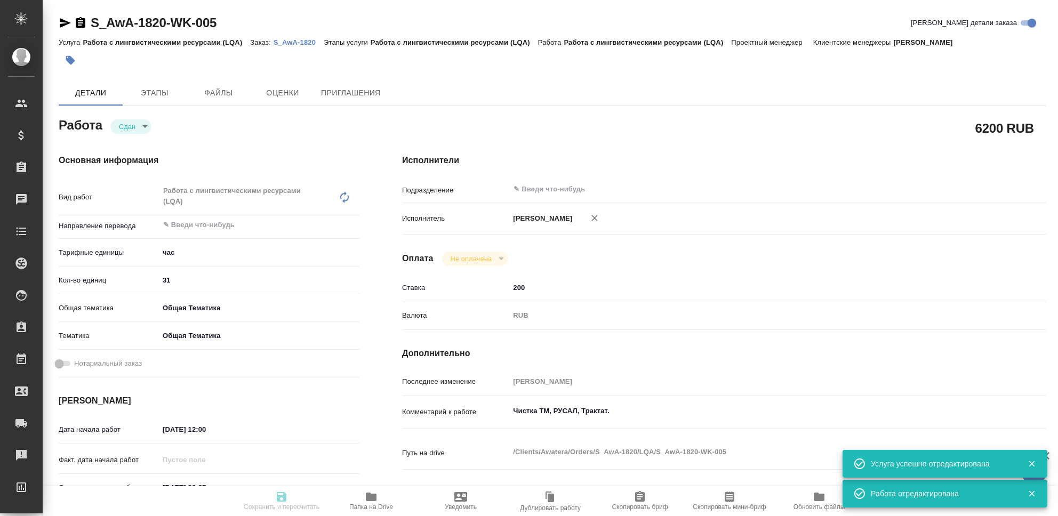
type input "obtem"
type input "6012b1ca196b0e5c9229a120"
type input "[DATE] 12:00"
type input "[DATE] 23:37"
type input "13.08.2025 12:01"
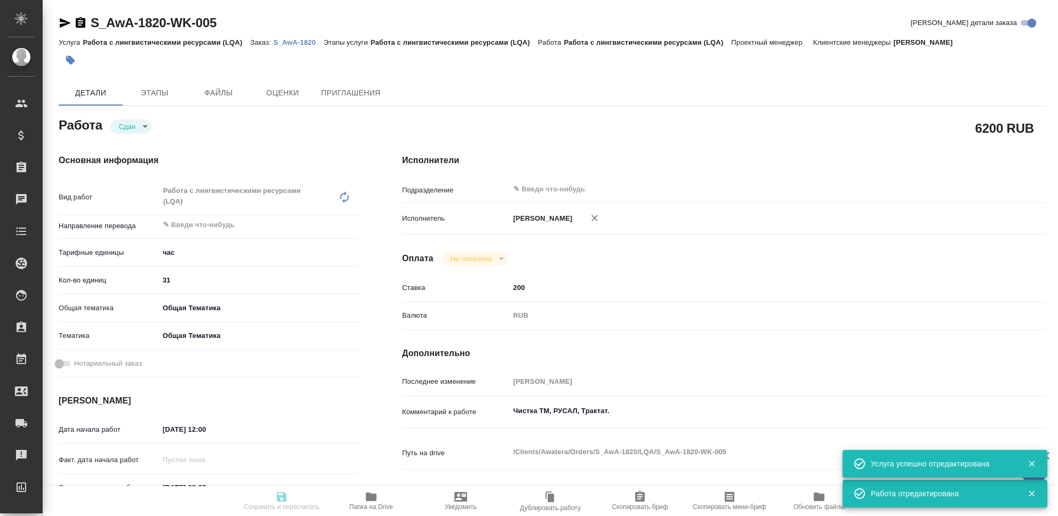
type input "16.08.2025 23:37"
type input "notPayed"
type input "200"
type input "RUB"
type input "[PERSON_NAME]"
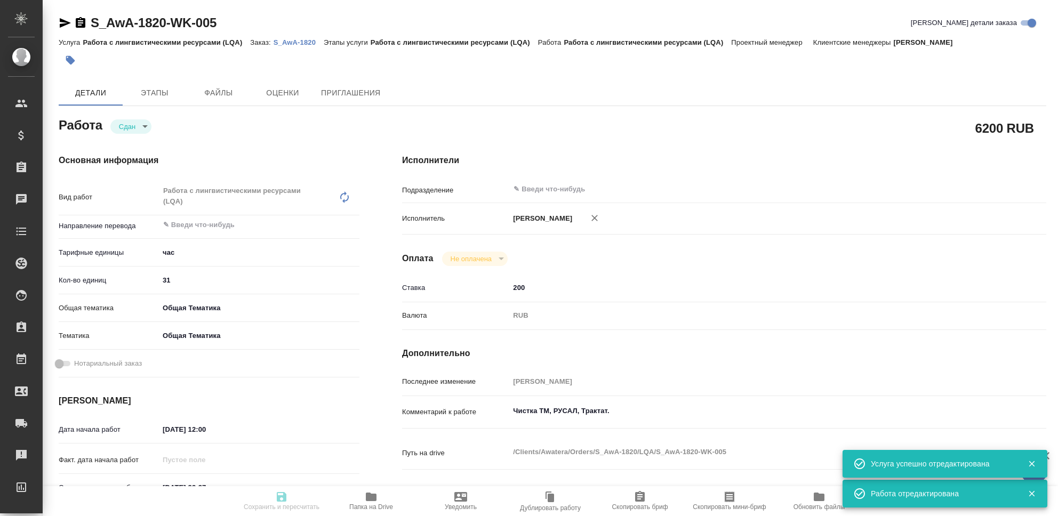
type textarea "Чистка ТМ, РУСАЛ, Трактат."
type textarea "x"
type textarea "/Clients/Awatera/Orders/S_AwA-1820/LQA/S_AwA-1820-WK-005"
type textarea "x"
type input "S_AwA-1820"
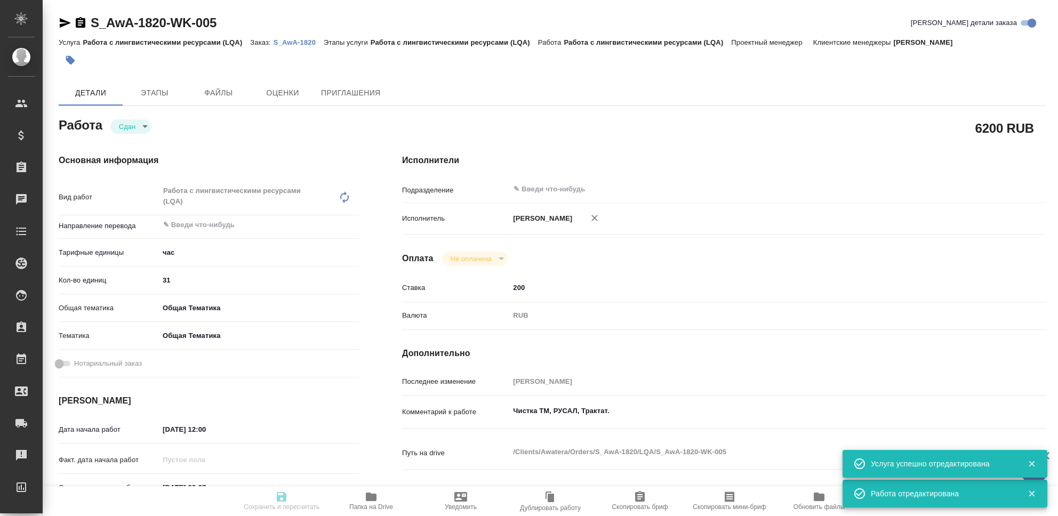
type input "Работа с лингвистическими ресурсами (LQA)"
type input "[PERSON_NAME]"
type input "/Clients/Awatera/Orders/S_AwA-1820"
type textarea "x"
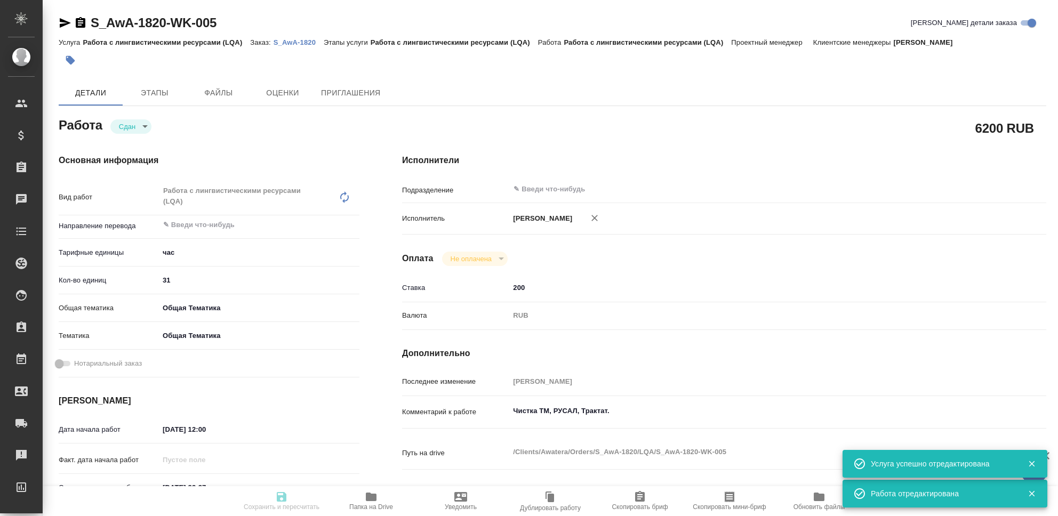
type textarea "x"
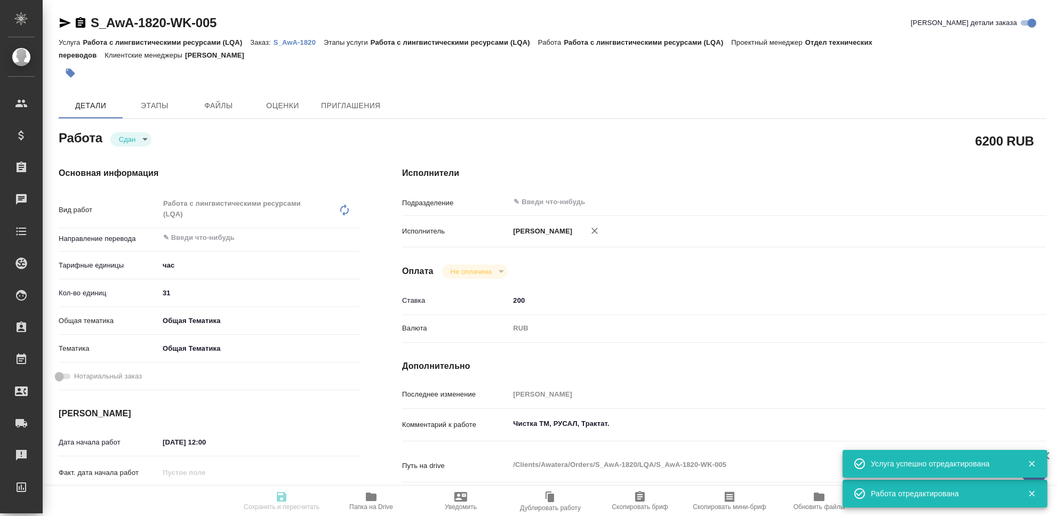
type textarea "x"
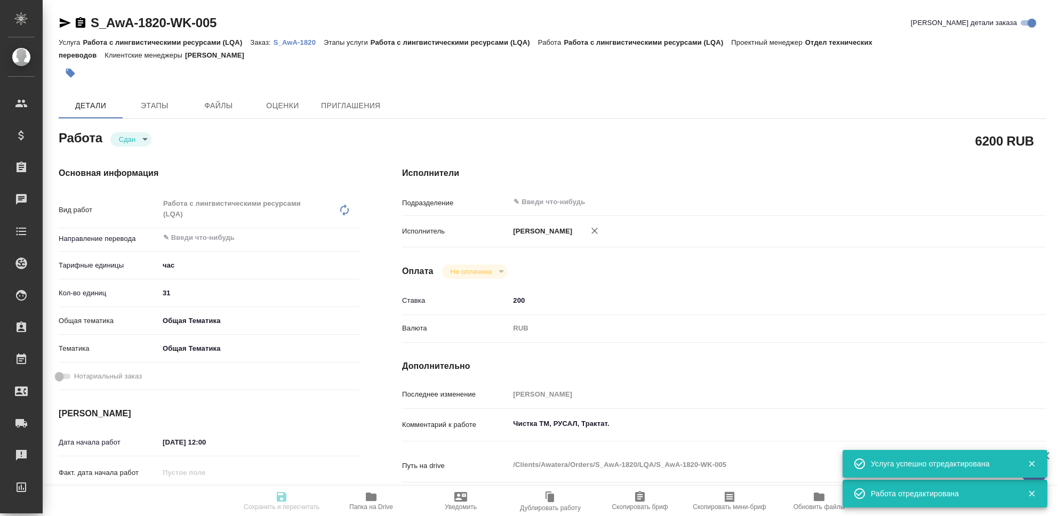
type textarea "x"
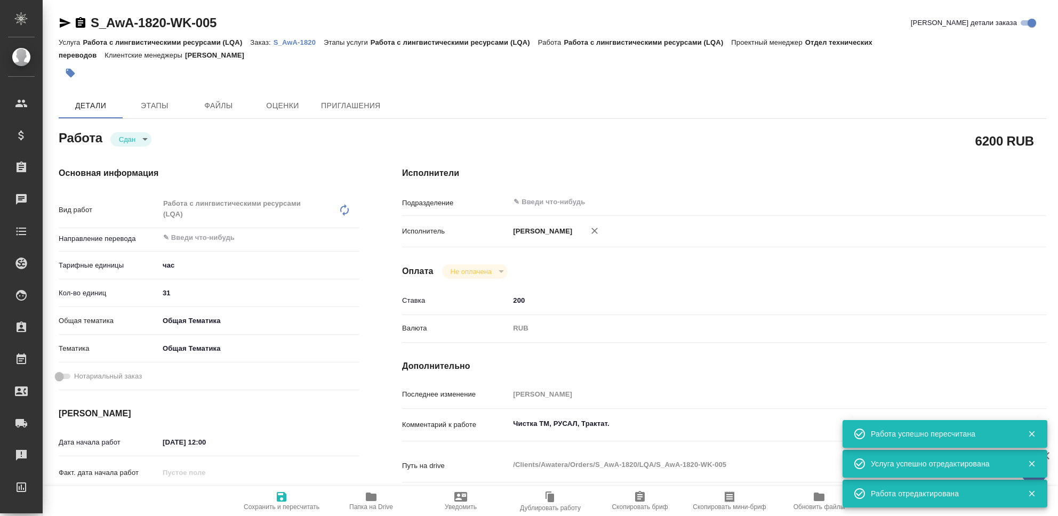
type input "closed"
type textarea "Работа с лингвистическими ресурсами (LQA)"
type textarea "x"
type input "5a8b1489cc6b4906c91bfd93"
type input "31"
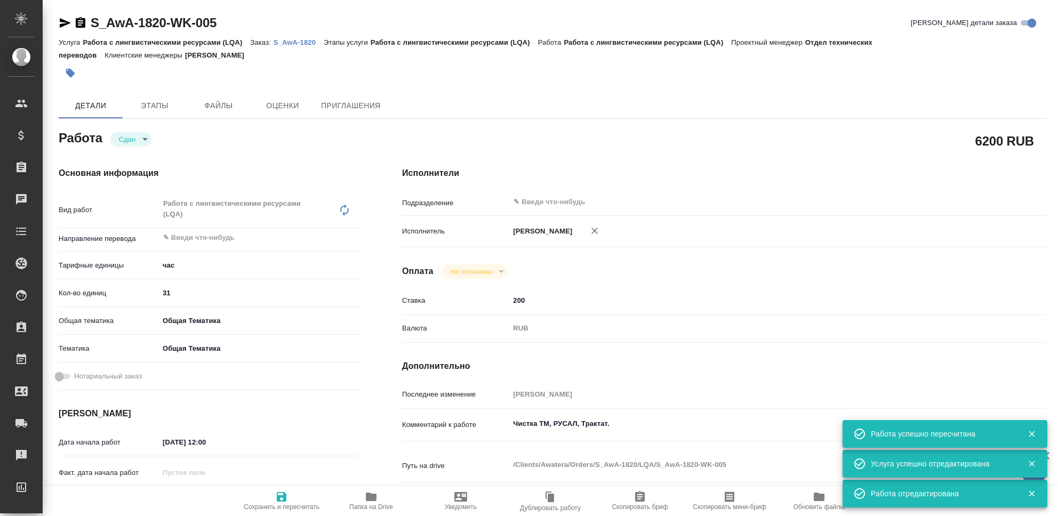
type input "obtem"
type input "6012b1ca196b0e5c9229a120"
type input "13.08.2025 12:00"
type input "16.08.2025 23:37"
type input "13.08.2025 12:01"
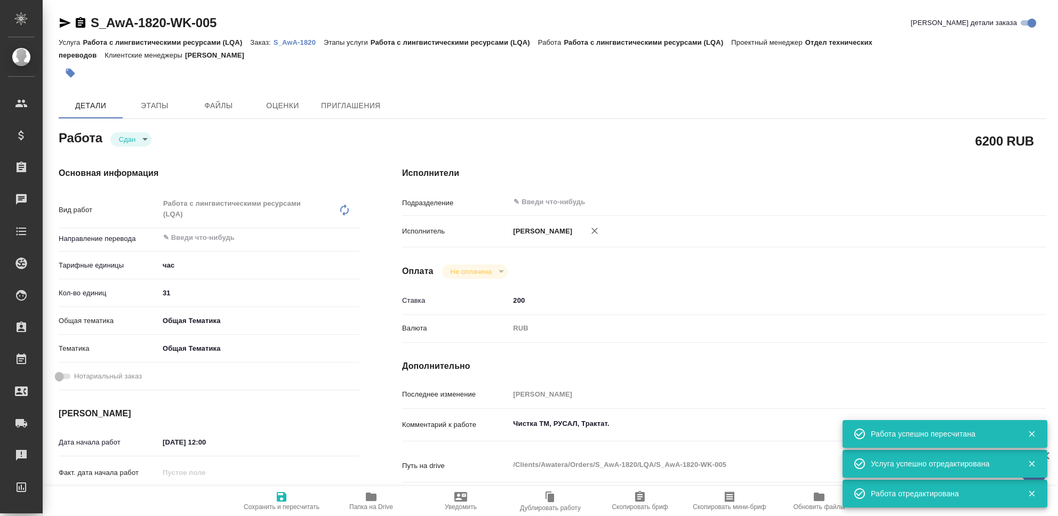
type input "16.08.2025 23:37"
type input "notPayed"
type input "200"
type input "RUB"
type input "[PERSON_NAME]"
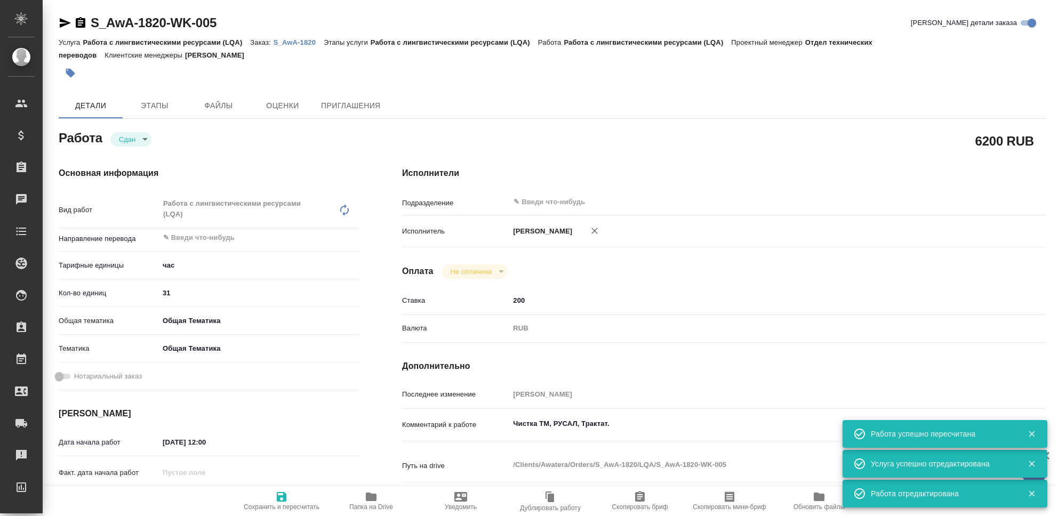
type textarea "Чистка ТМ, РУСАЛ, Трактат."
type textarea "x"
type textarea "/Clients/Awatera/Orders/S_AwA-1820/LQA/S_AwA-1820-WK-005"
type textarea "x"
type input "S_AwA-1820"
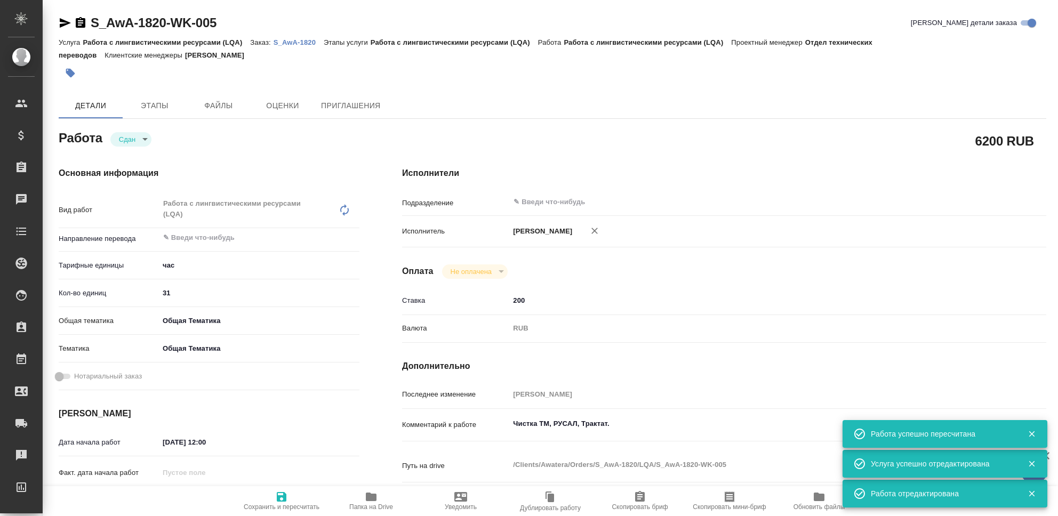
type input "Работа с лингвистическими ресурсами (LQA)"
type input "[PERSON_NAME]"
type input "/Clients/Awatera/Orders/S_AwA-1820"
type textarea "x"
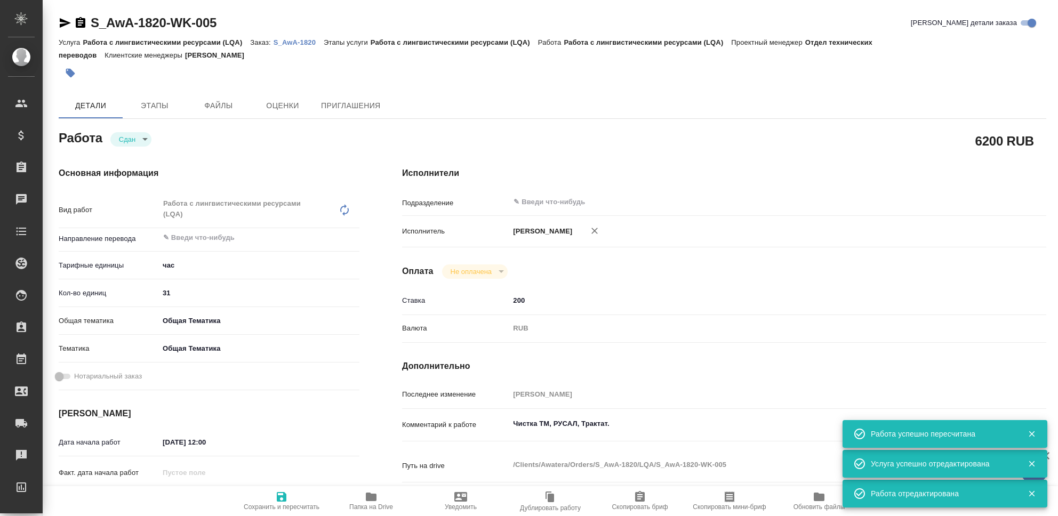
type textarea "x"
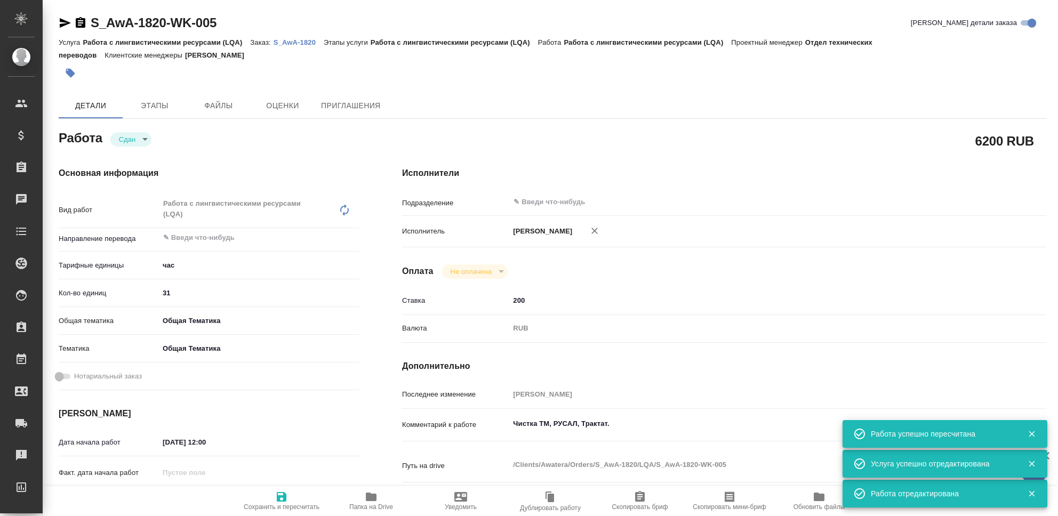
type textarea "x"
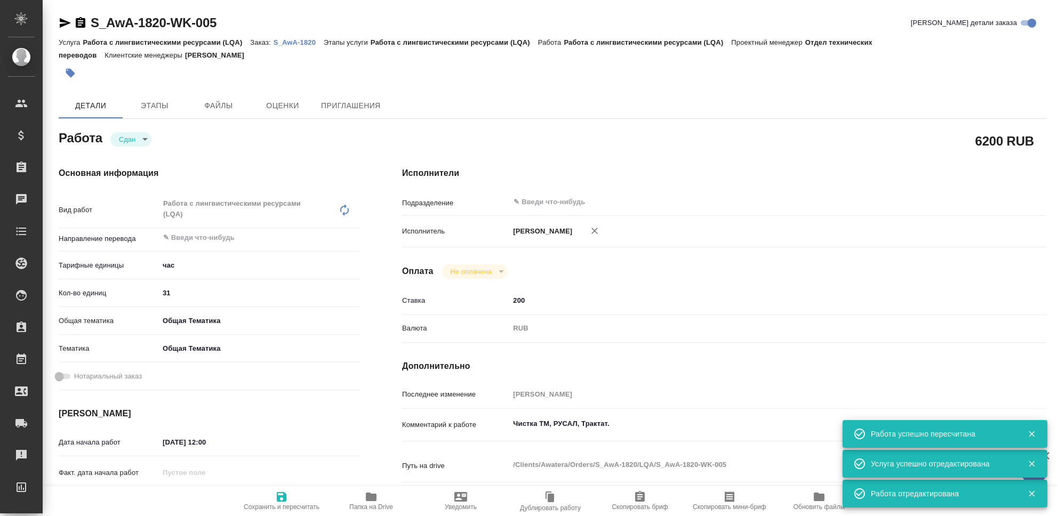
type textarea "x"
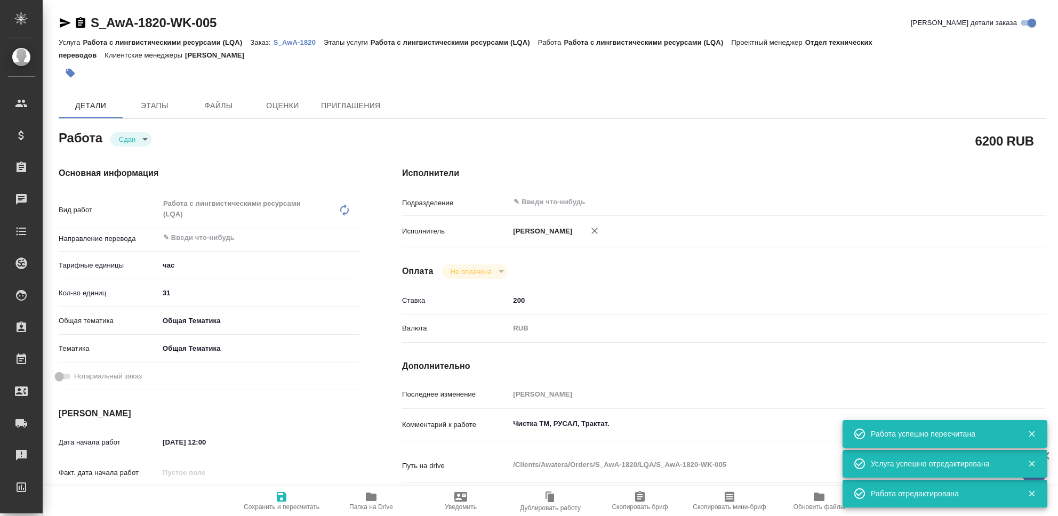
type textarea "x"
